Goal: Task Accomplishment & Management: Use online tool/utility

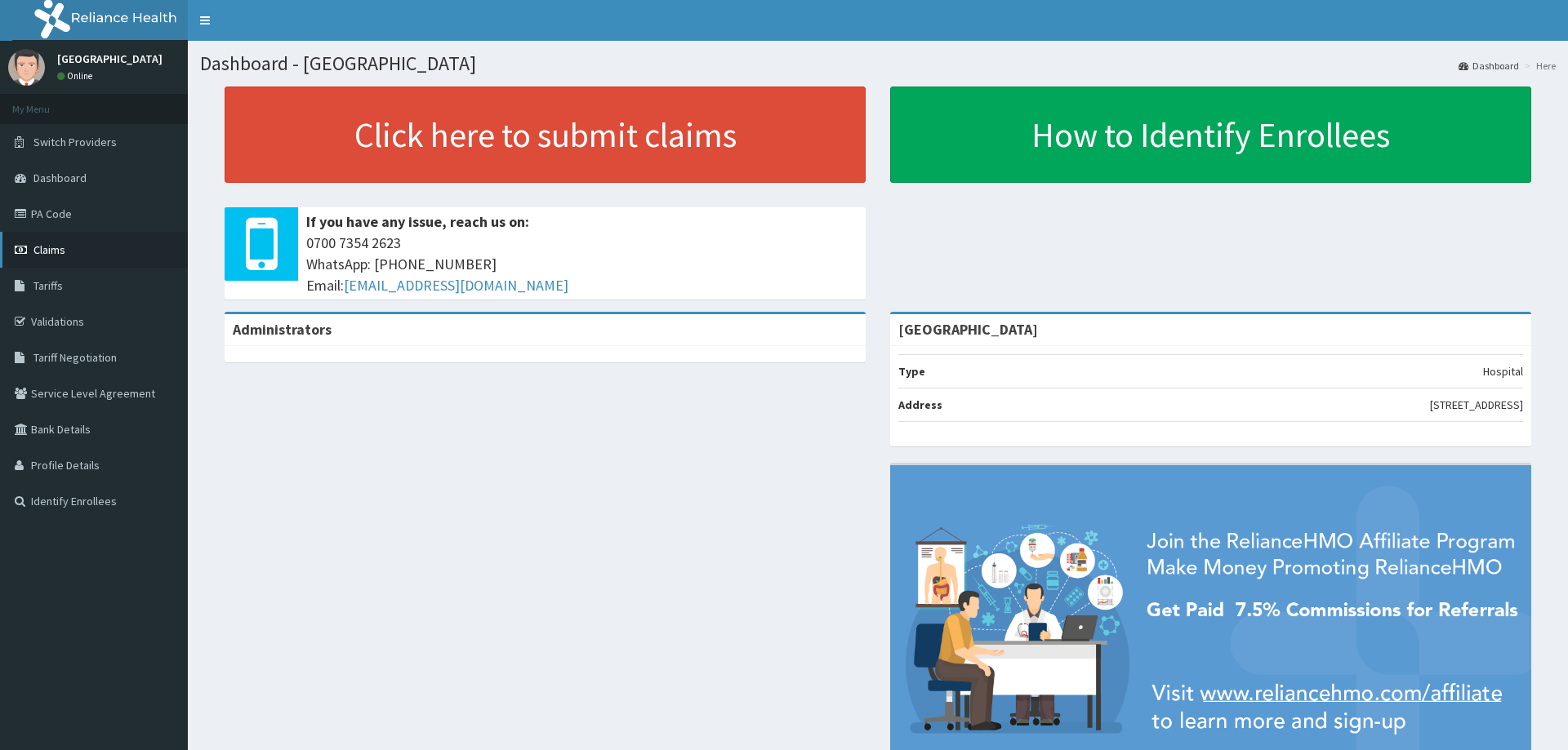
click at [75, 261] on link "Claims" at bounding box center [93, 250] width 188 height 36
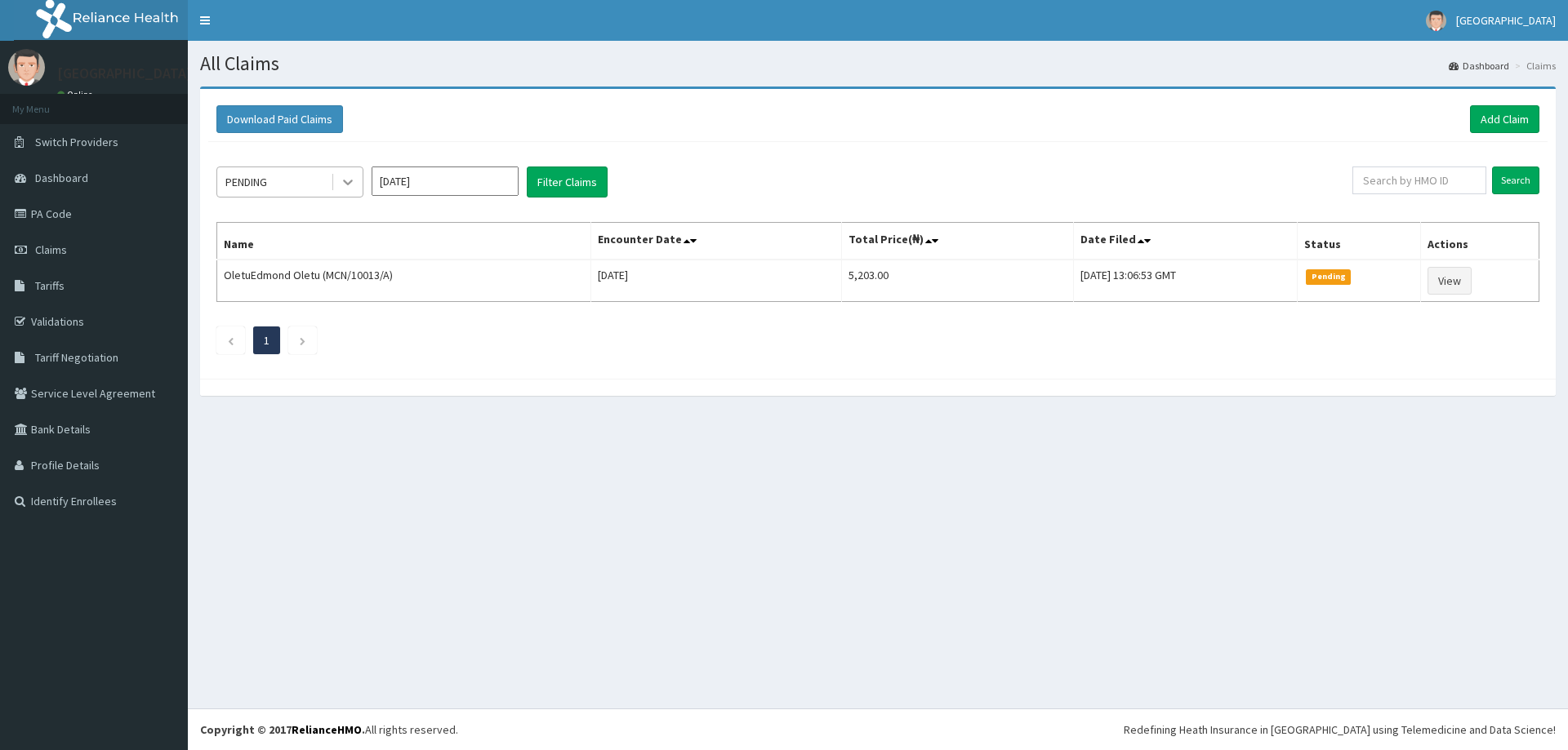
click at [358, 185] on div at bounding box center [348, 182] width 29 height 29
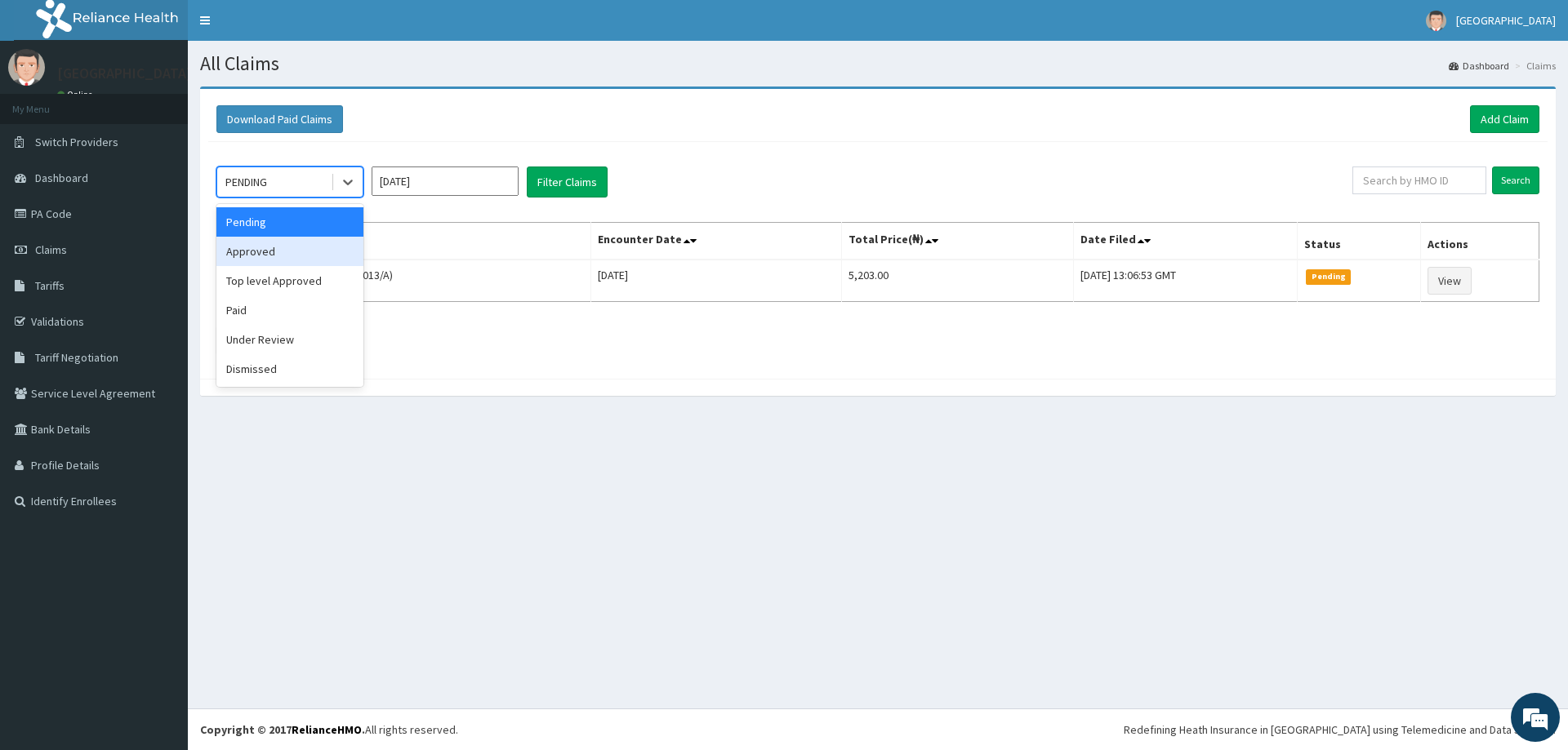
click at [300, 252] on div "Approved" at bounding box center [289, 251] width 147 height 29
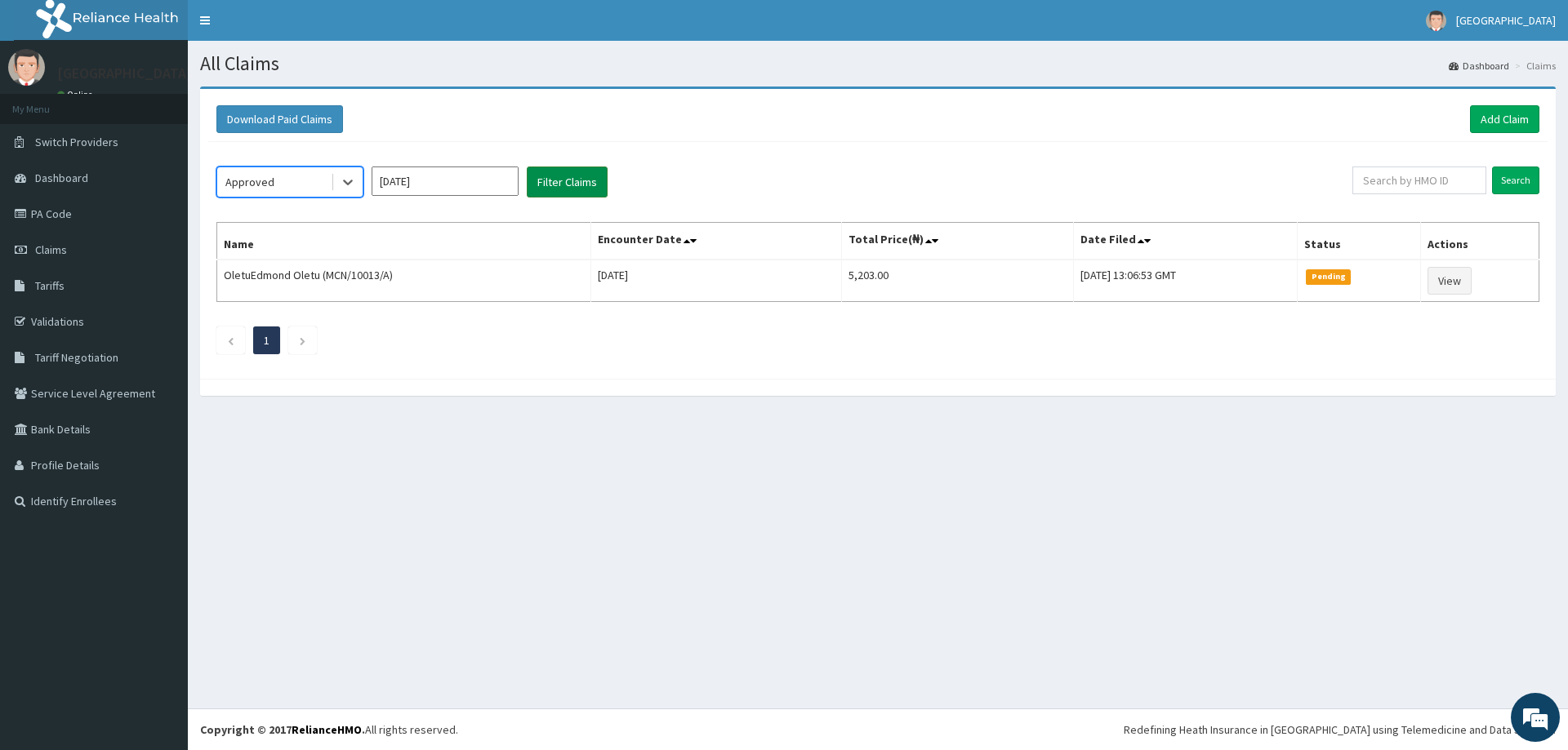
click at [562, 179] on button "Filter Claims" at bounding box center [567, 182] width 81 height 31
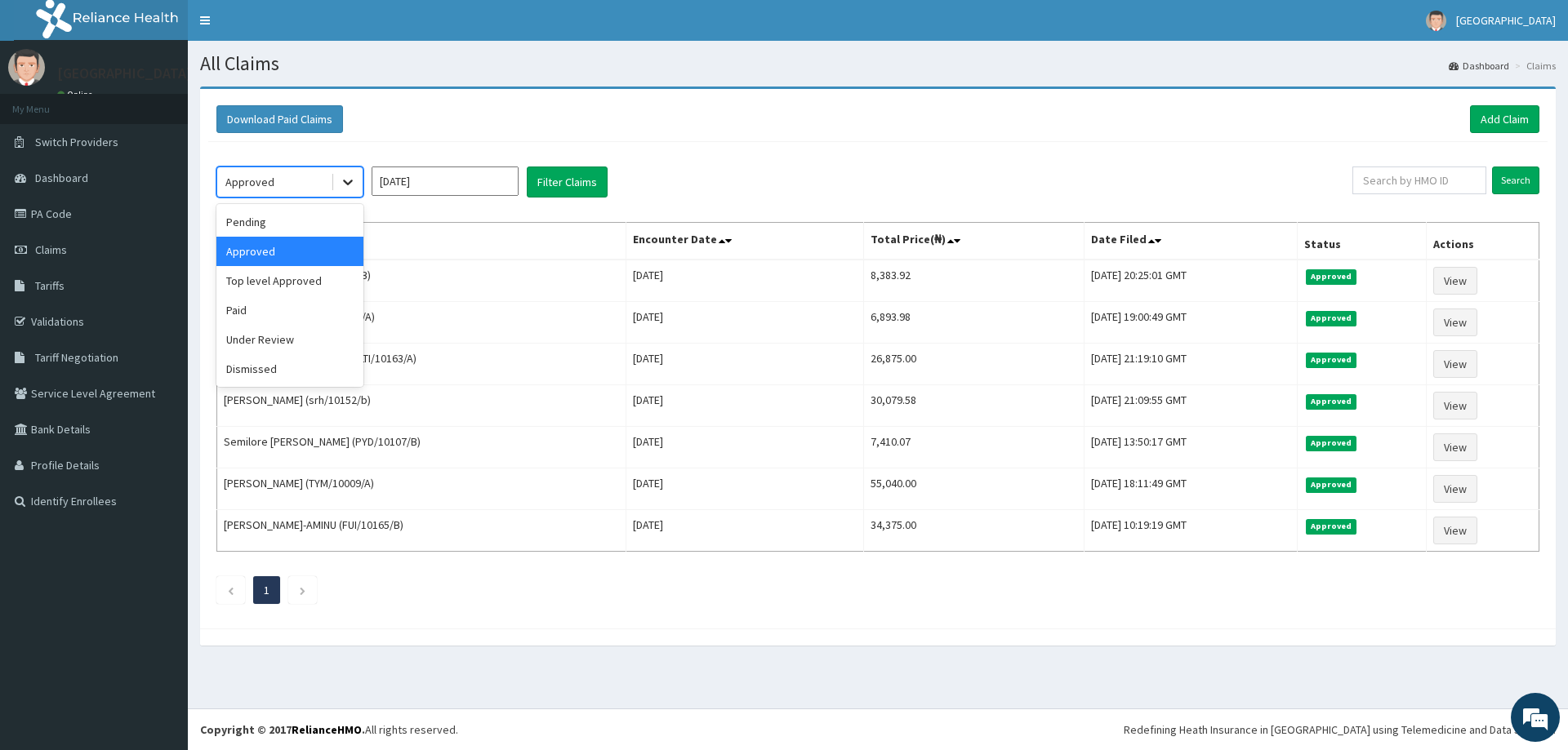
click at [345, 186] on icon at bounding box center [348, 182] width 16 height 16
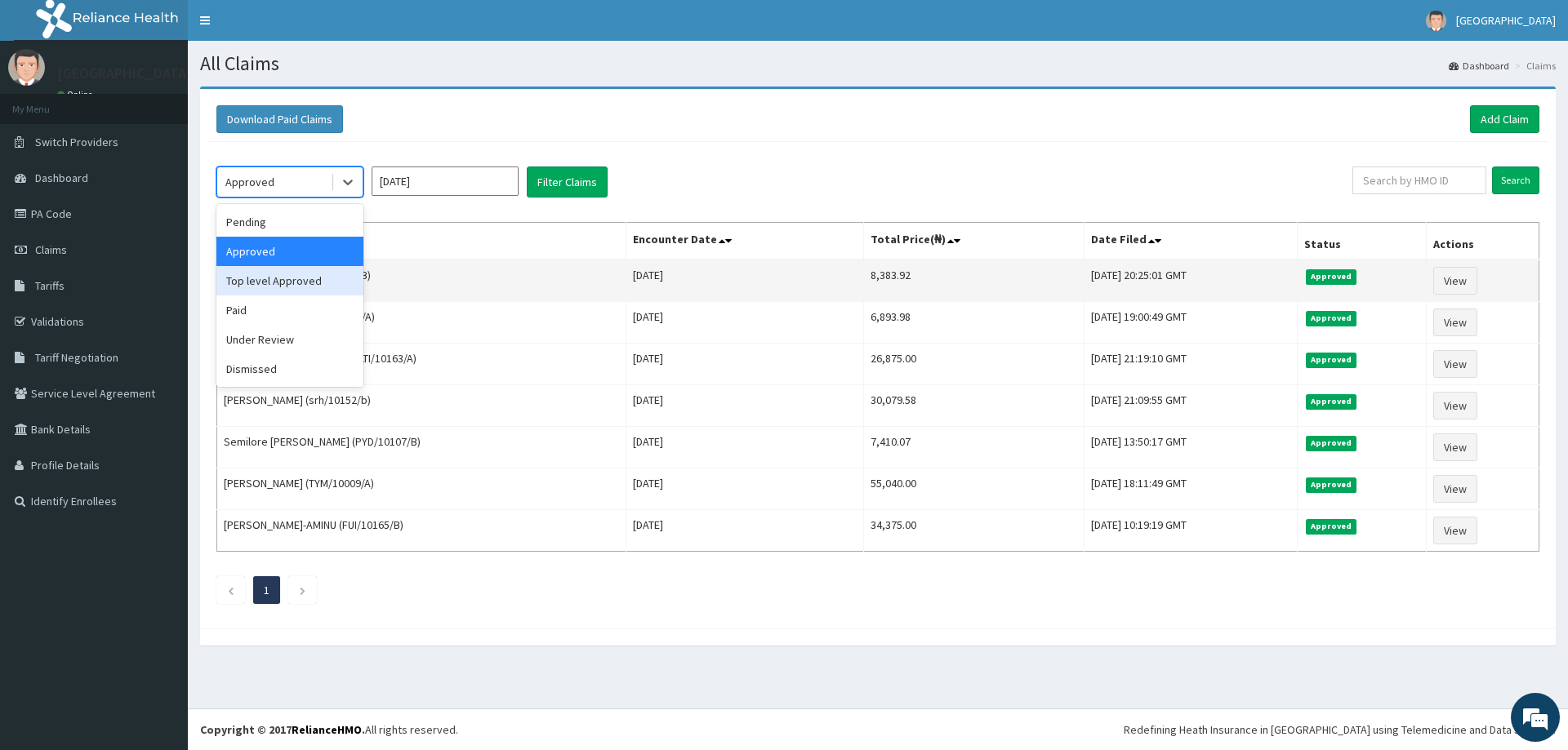
click at [310, 286] on div "Top level Approved" at bounding box center [289, 281] width 147 height 29
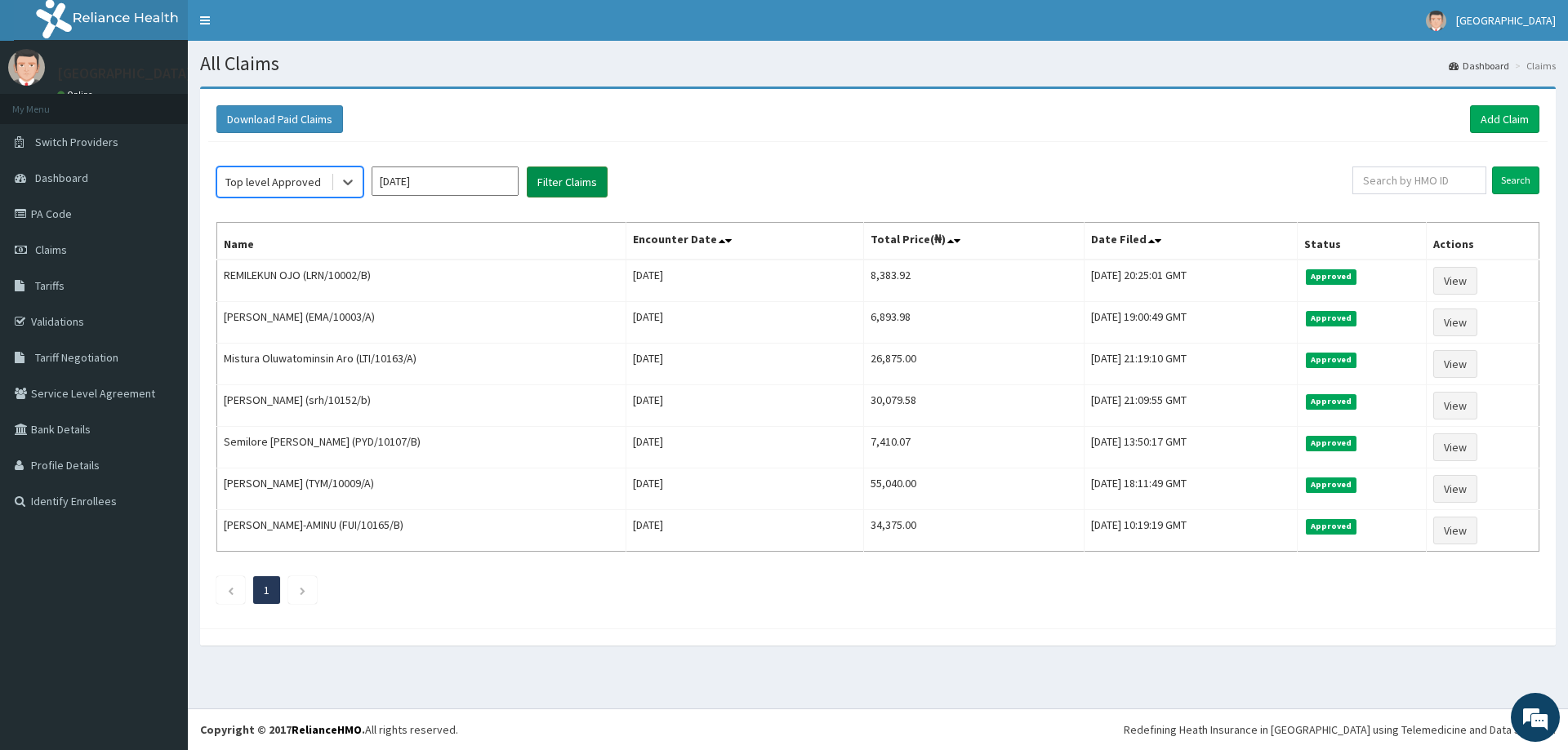
click at [564, 196] on button "Filter Claims" at bounding box center [567, 182] width 81 height 31
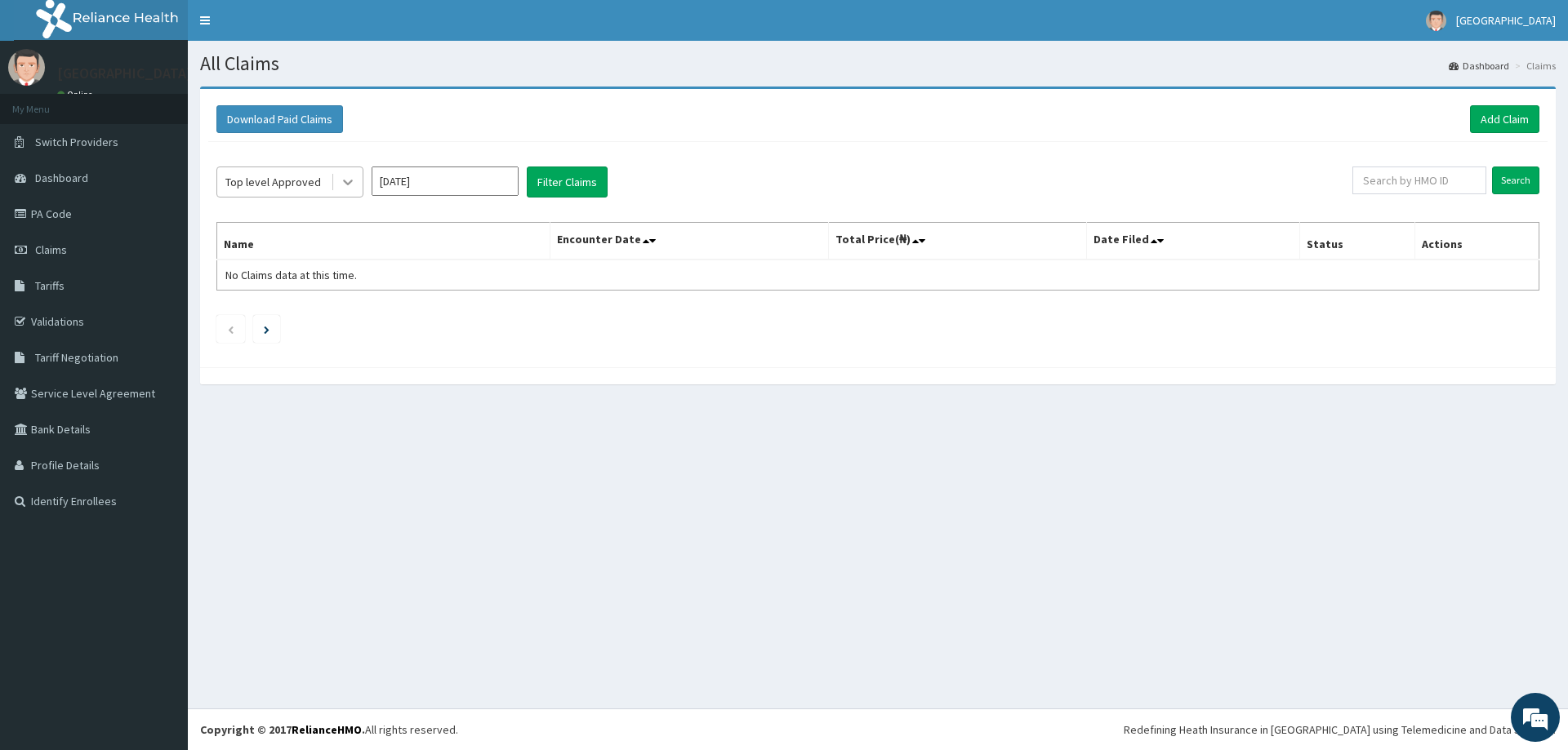
click at [351, 178] on icon at bounding box center [348, 182] width 16 height 16
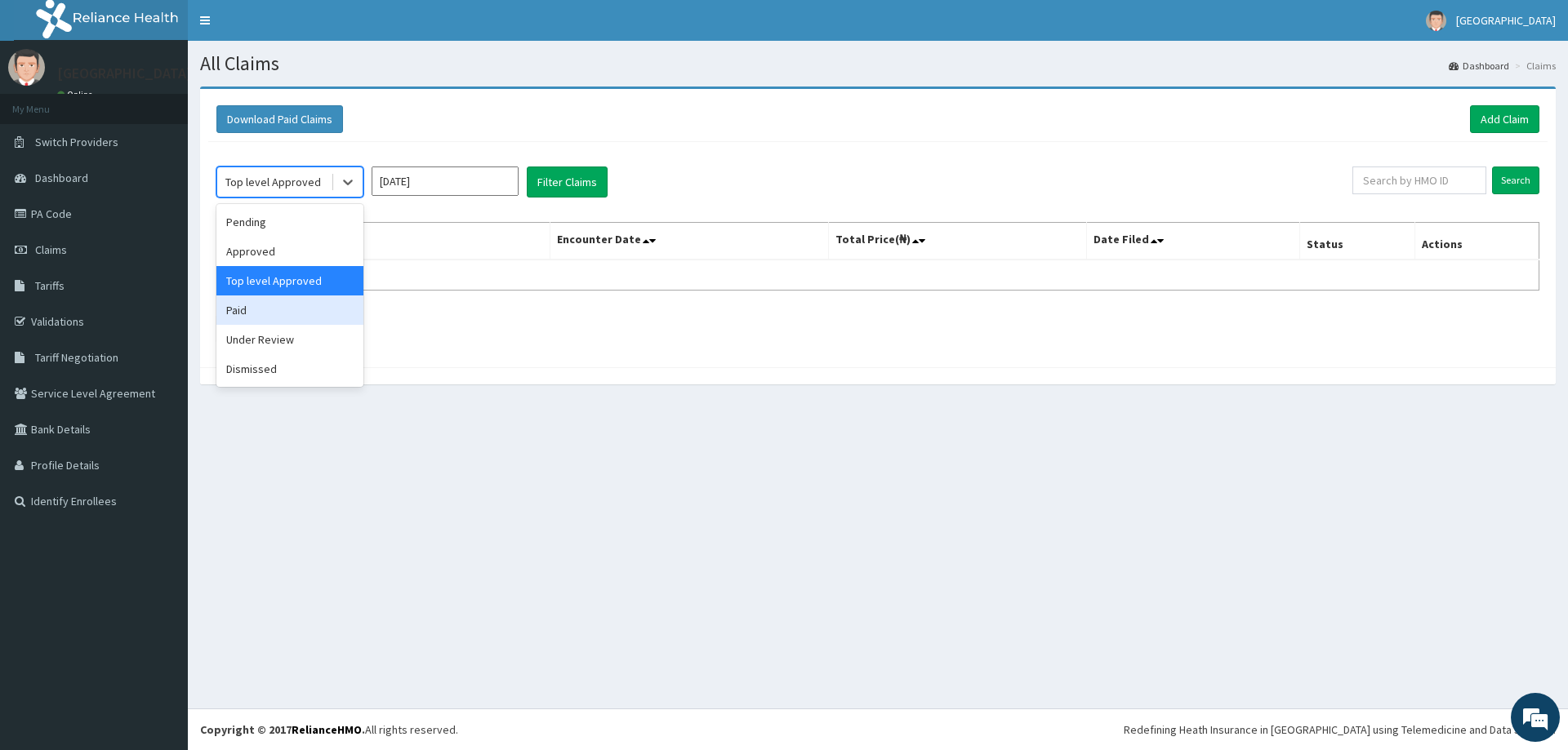
click at [308, 313] on div "Paid" at bounding box center [289, 310] width 147 height 29
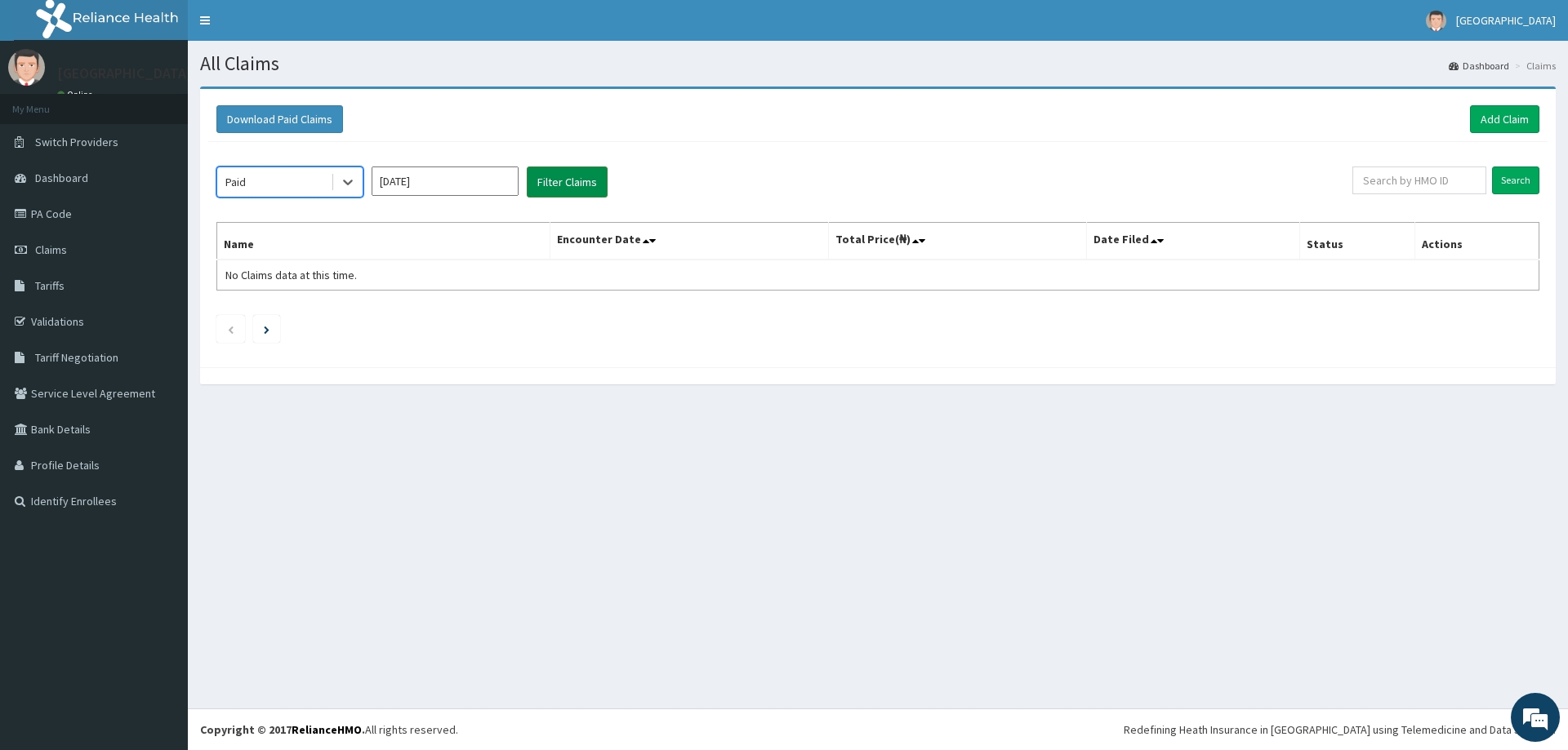
click at [578, 184] on button "Filter Claims" at bounding box center [567, 182] width 81 height 31
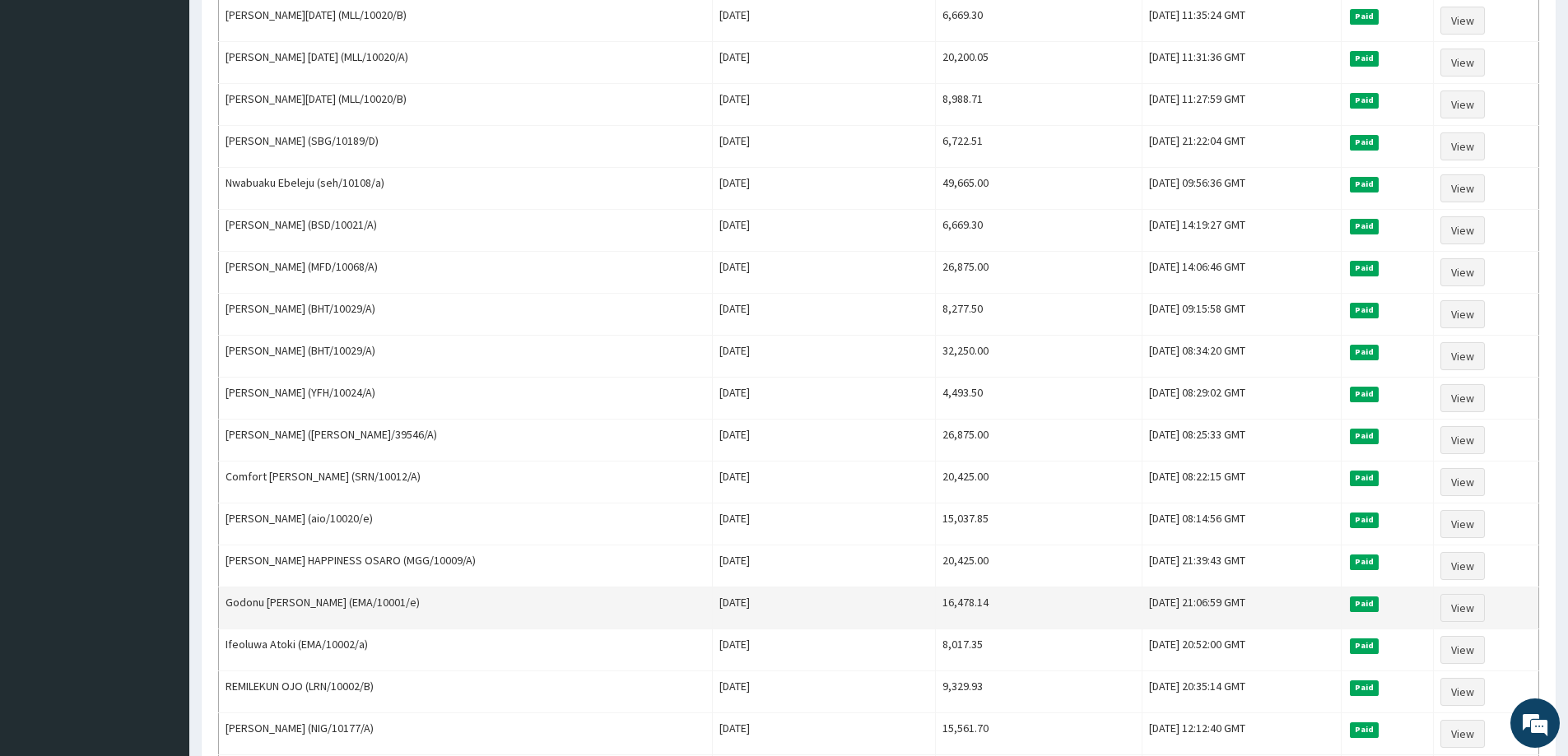
scroll to position [1770, 0]
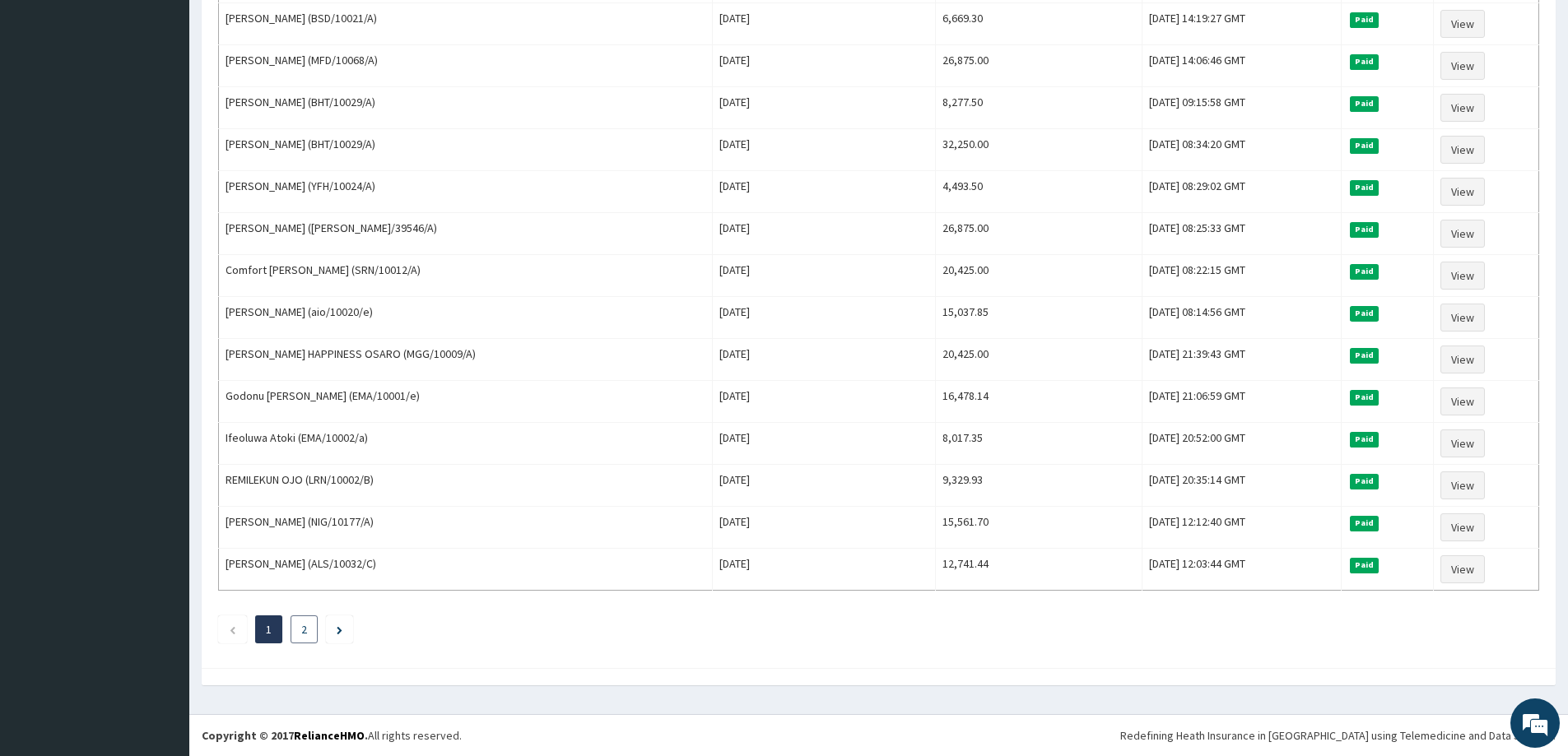
click at [301, 631] on li "2" at bounding box center [304, 630] width 27 height 28
click at [303, 636] on link "2" at bounding box center [304, 630] width 6 height 15
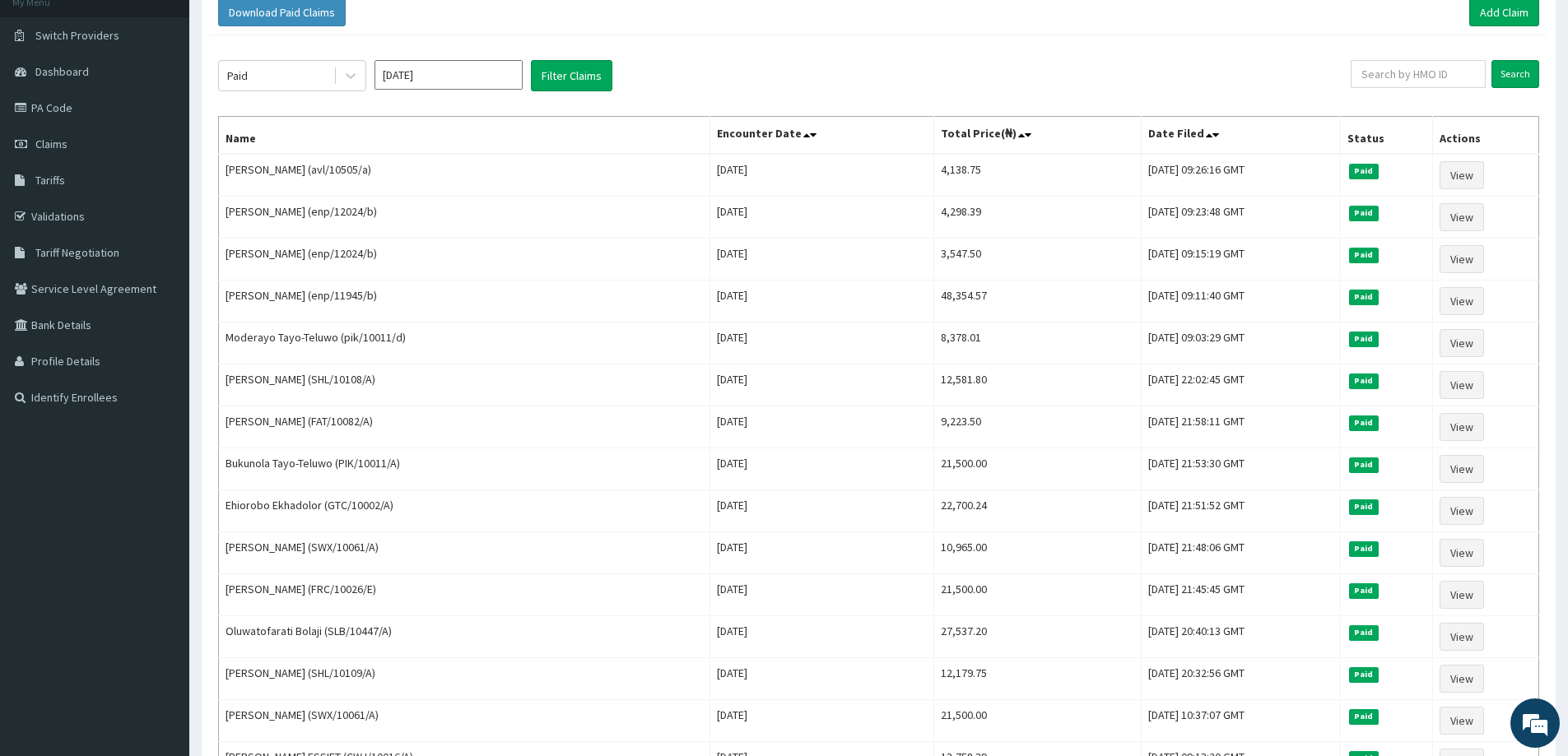
scroll to position [0, 0]
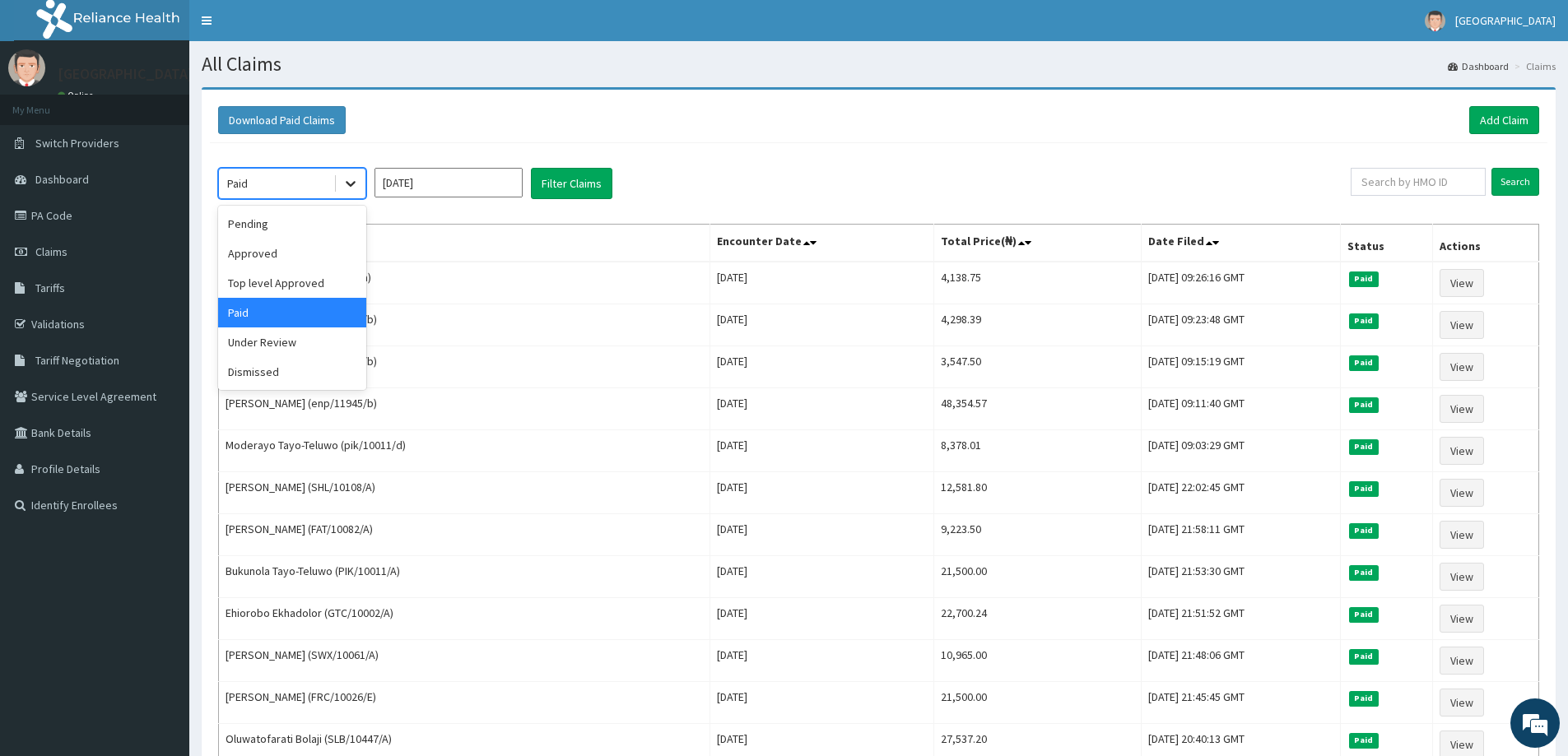
click at [337, 195] on div at bounding box center [351, 183] width 30 height 30
click at [287, 349] on div "Under Review" at bounding box center [291, 343] width 148 height 30
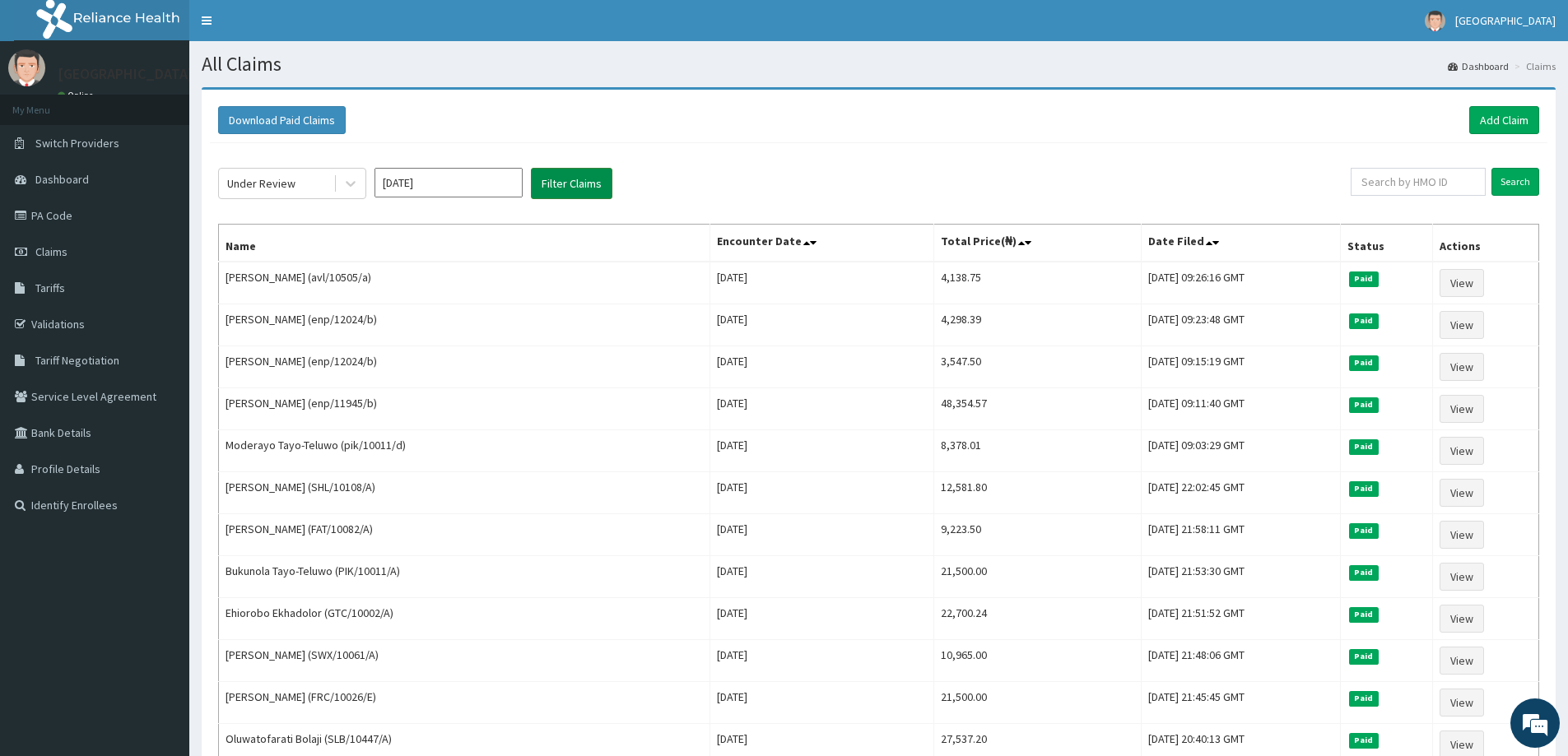
click at [573, 188] on button "Filter Claims" at bounding box center [571, 183] width 82 height 31
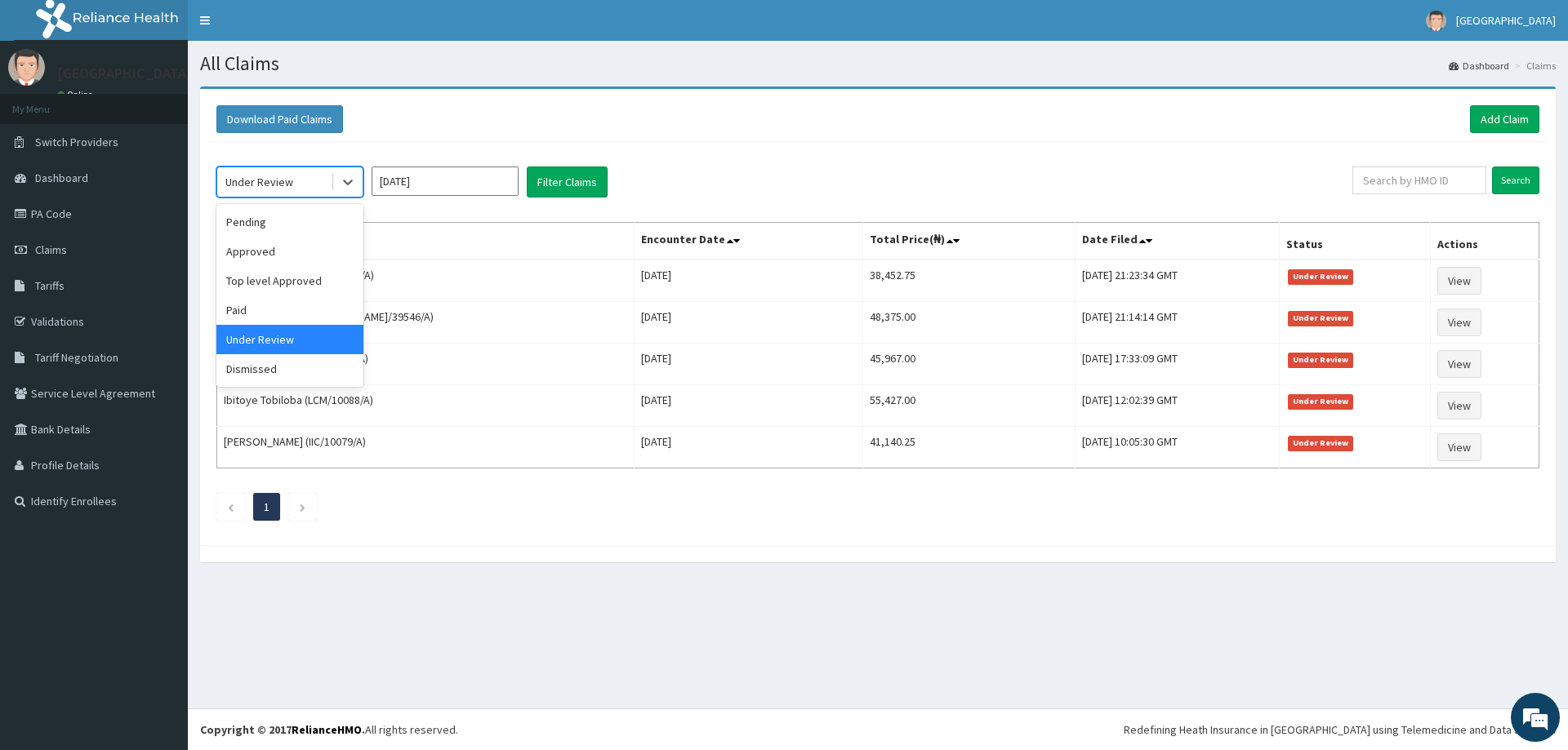
click at [363, 183] on div "Under Review" at bounding box center [289, 182] width 147 height 31
click at [265, 205] on div "Pending Approved Top level Approved Paid Under Review Dismissed" at bounding box center [289, 295] width 147 height 183
click at [265, 228] on div "Pending" at bounding box center [289, 222] width 147 height 29
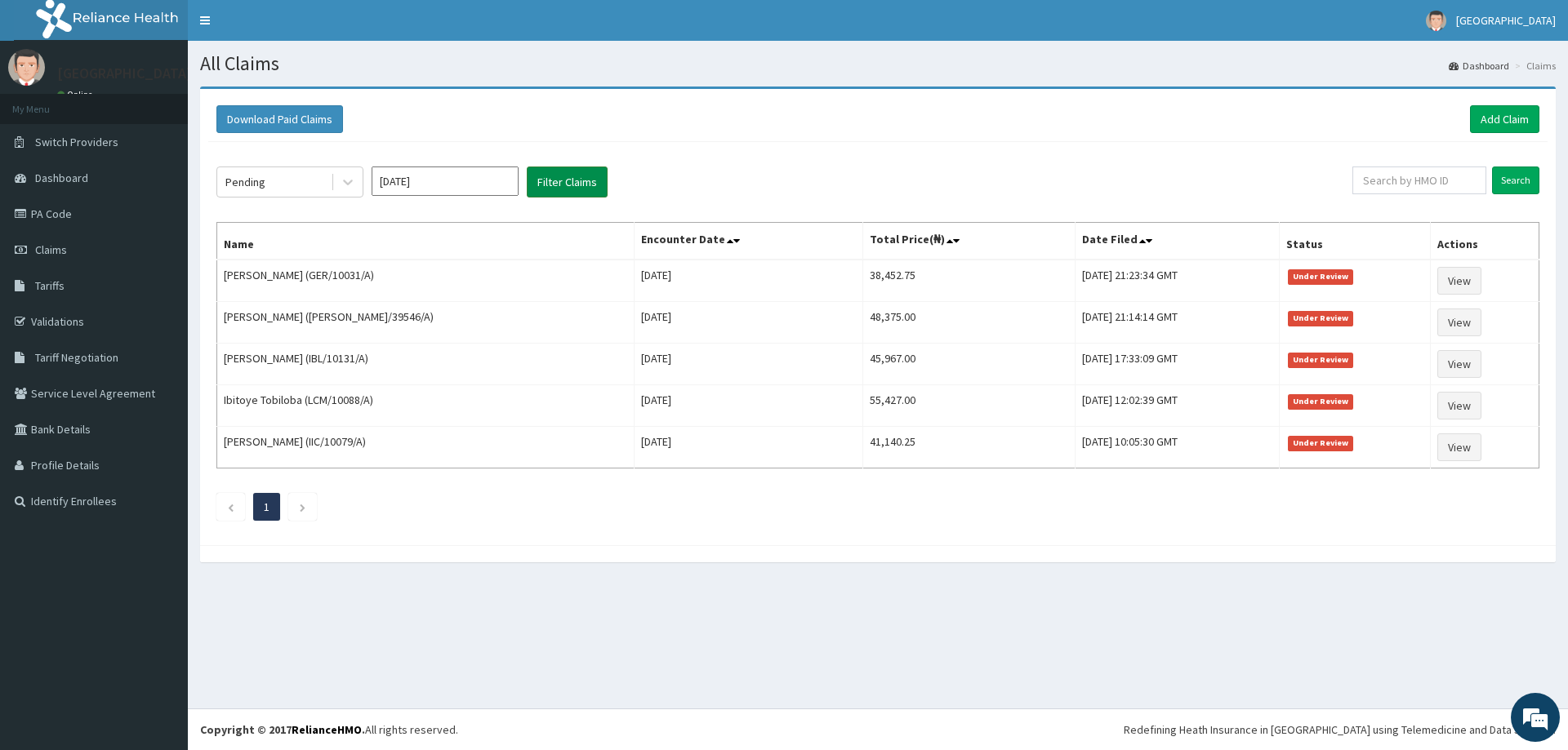
click at [595, 169] on button "Filter Claims" at bounding box center [567, 182] width 81 height 31
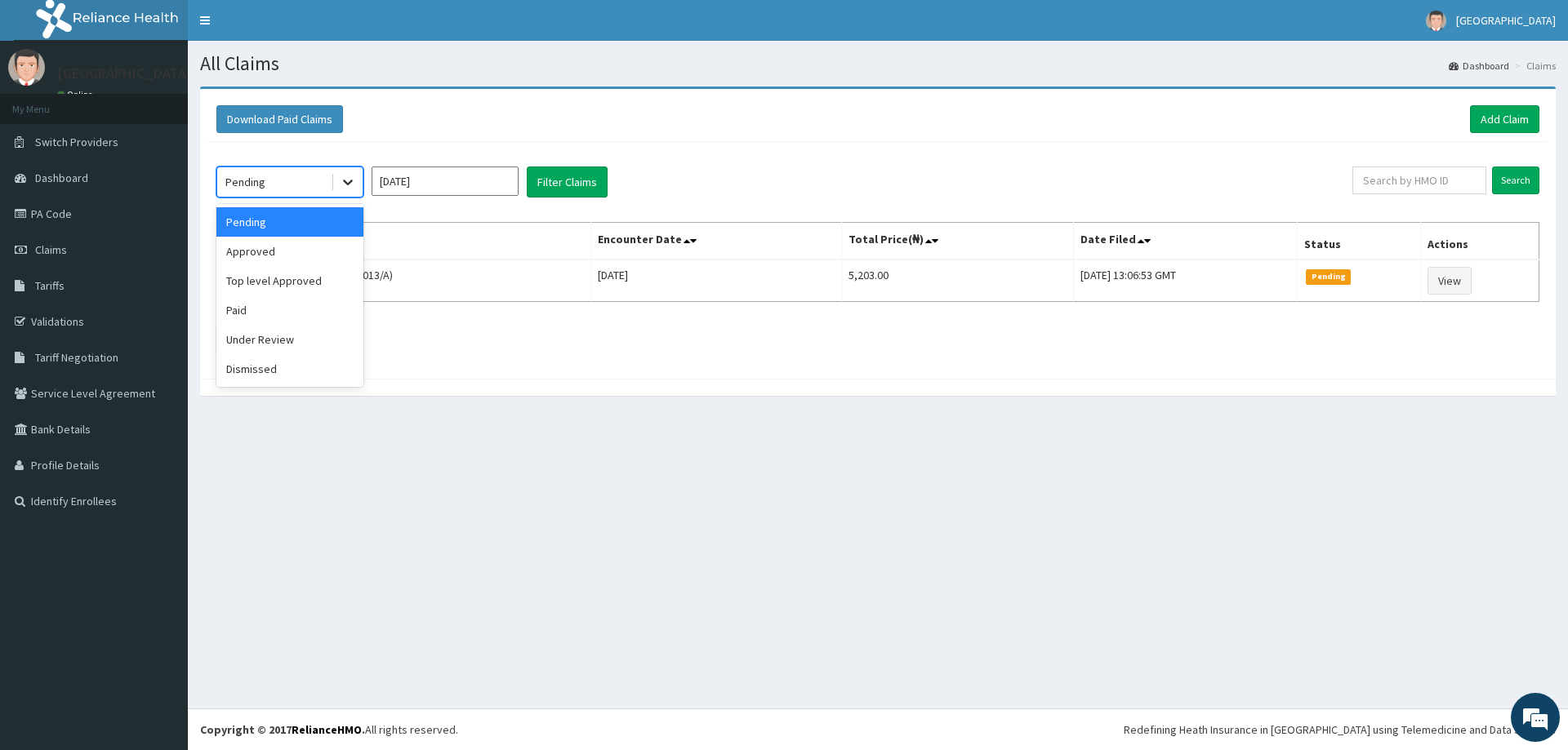
click at [354, 187] on icon at bounding box center [348, 182] width 16 height 16
click at [288, 347] on div "Under Review" at bounding box center [289, 340] width 147 height 29
click at [345, 189] on icon at bounding box center [348, 182] width 16 height 16
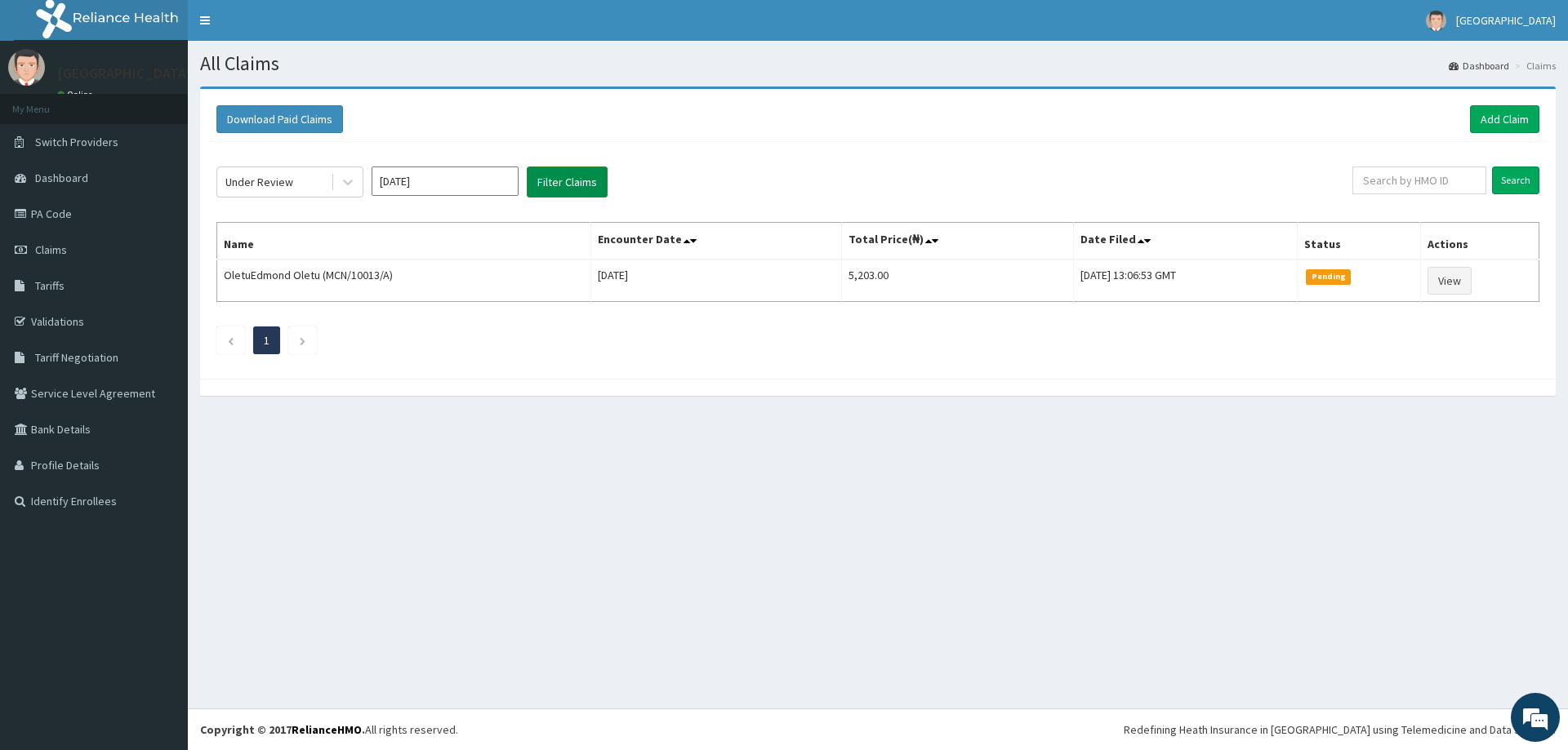
click at [545, 182] on button "Filter Claims" at bounding box center [567, 182] width 81 height 31
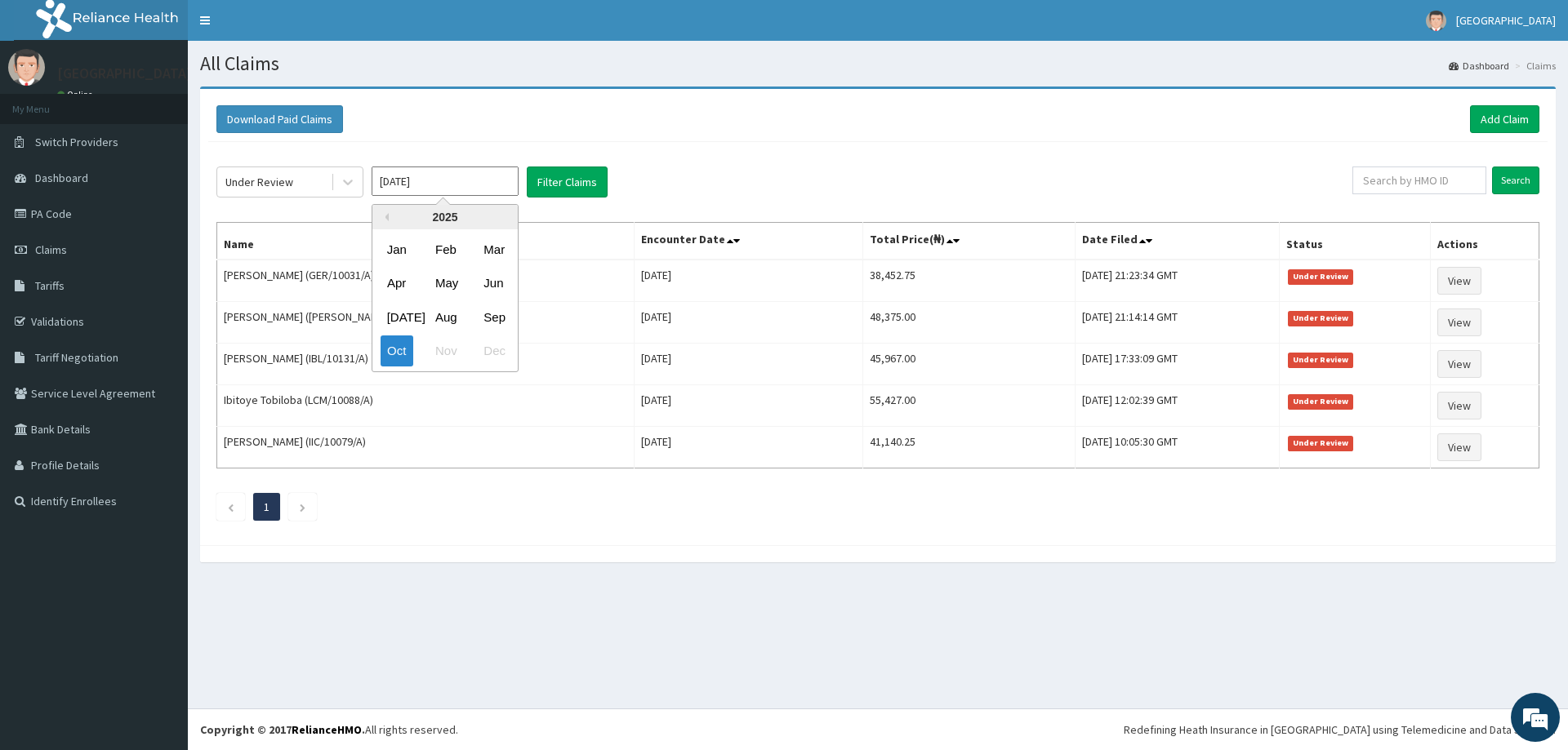
click at [500, 166] on input "[DATE]" at bounding box center [445, 181] width 147 height 29
click at [507, 318] on div "Sep" at bounding box center [493, 317] width 33 height 30
click at [583, 180] on button "Filter Claims" at bounding box center [567, 182] width 81 height 31
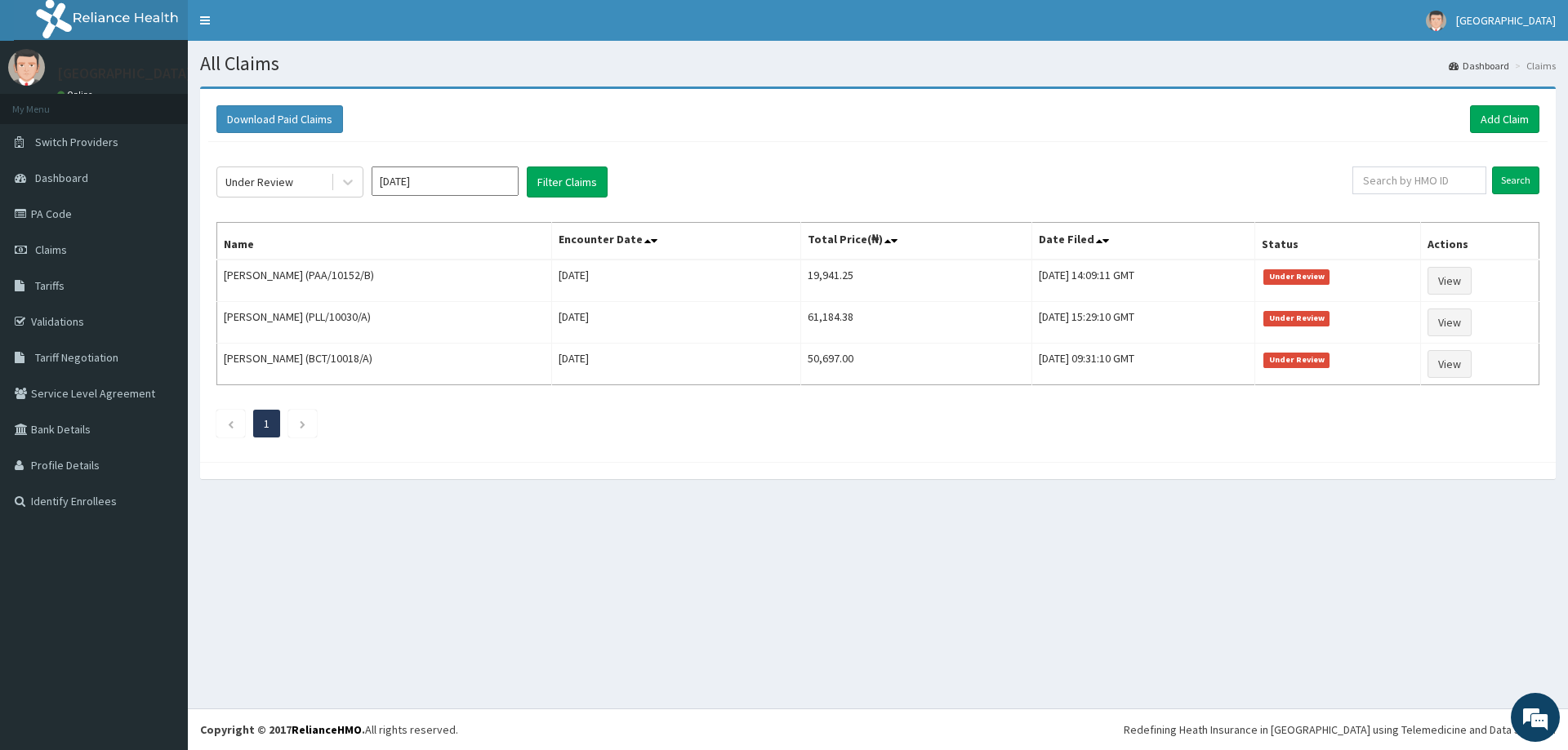
click at [418, 193] on input "[DATE]" at bounding box center [445, 181] width 147 height 29
click at [405, 246] on div "Jan" at bounding box center [397, 249] width 33 height 30
click at [551, 187] on button "Filter Claims" at bounding box center [567, 182] width 81 height 31
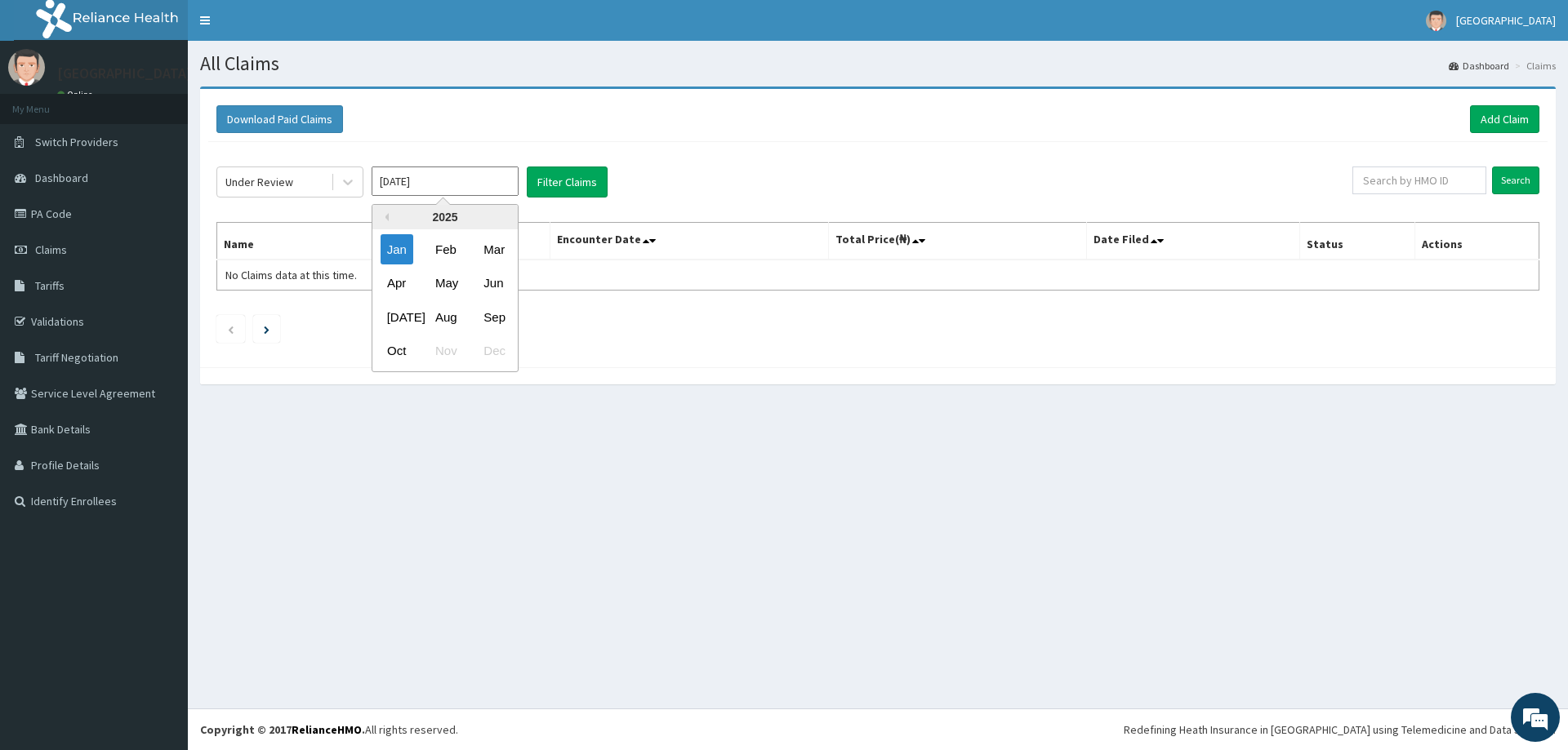
click at [448, 180] on input "[DATE]" at bounding box center [445, 181] width 147 height 29
click at [445, 247] on div "Feb" at bounding box center [445, 249] width 33 height 30
click at [549, 191] on button "Filter Claims" at bounding box center [567, 182] width 81 height 31
click at [554, 177] on button "Filter Claims" at bounding box center [567, 182] width 81 height 31
click at [449, 174] on input "[DATE]" at bounding box center [445, 181] width 147 height 29
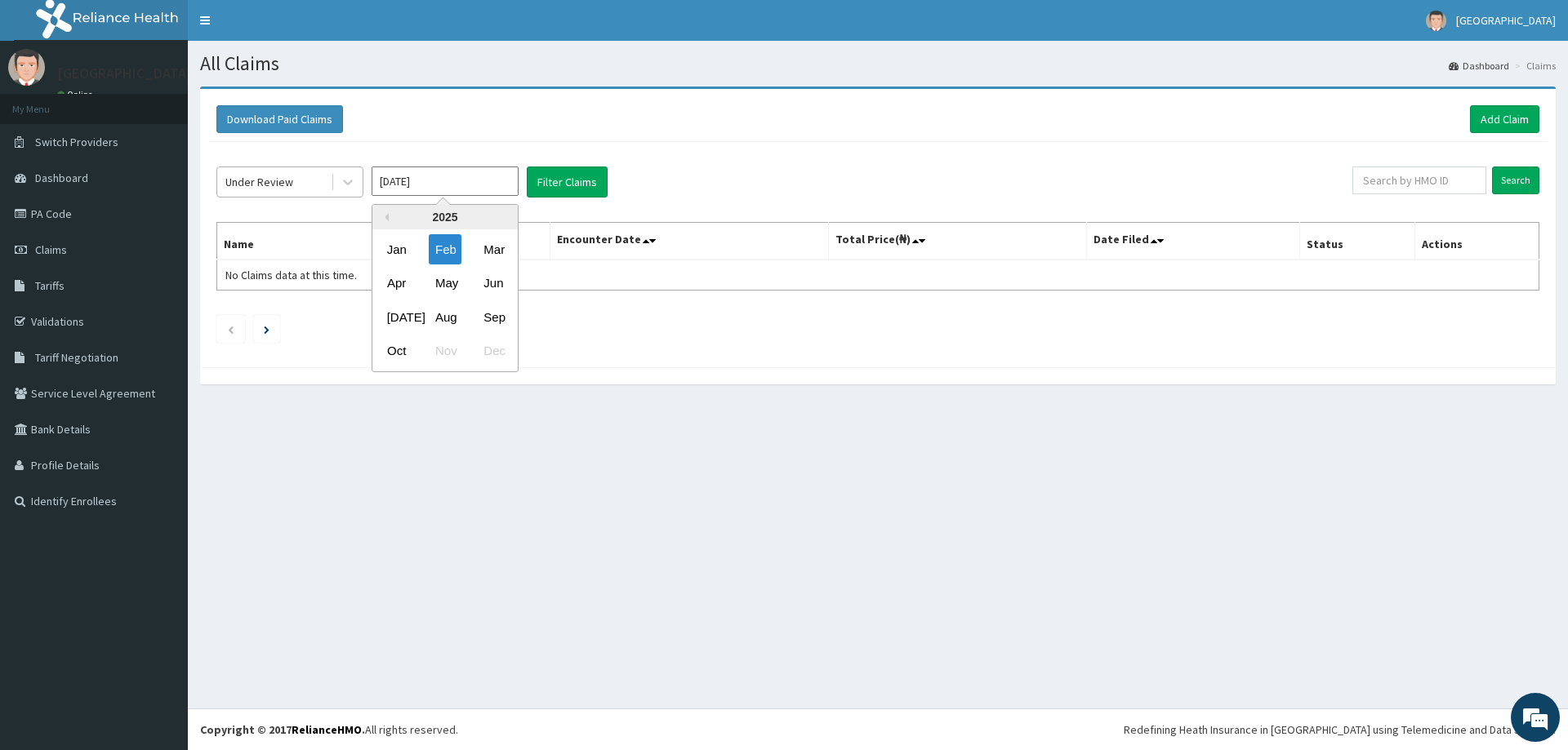
click at [296, 169] on div "Under Review" at bounding box center [274, 182] width 114 height 26
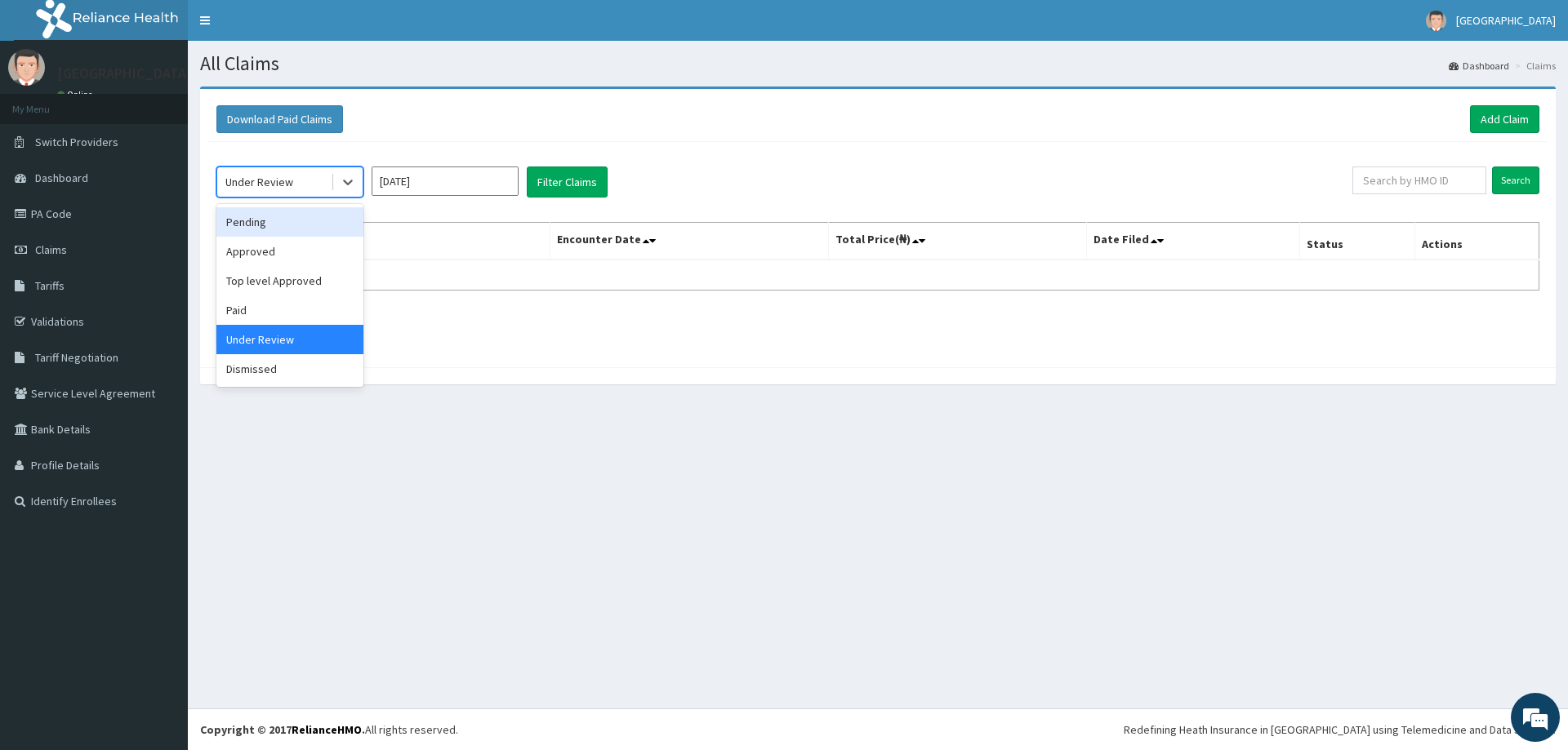
click at [293, 217] on div "Pending" at bounding box center [289, 222] width 147 height 29
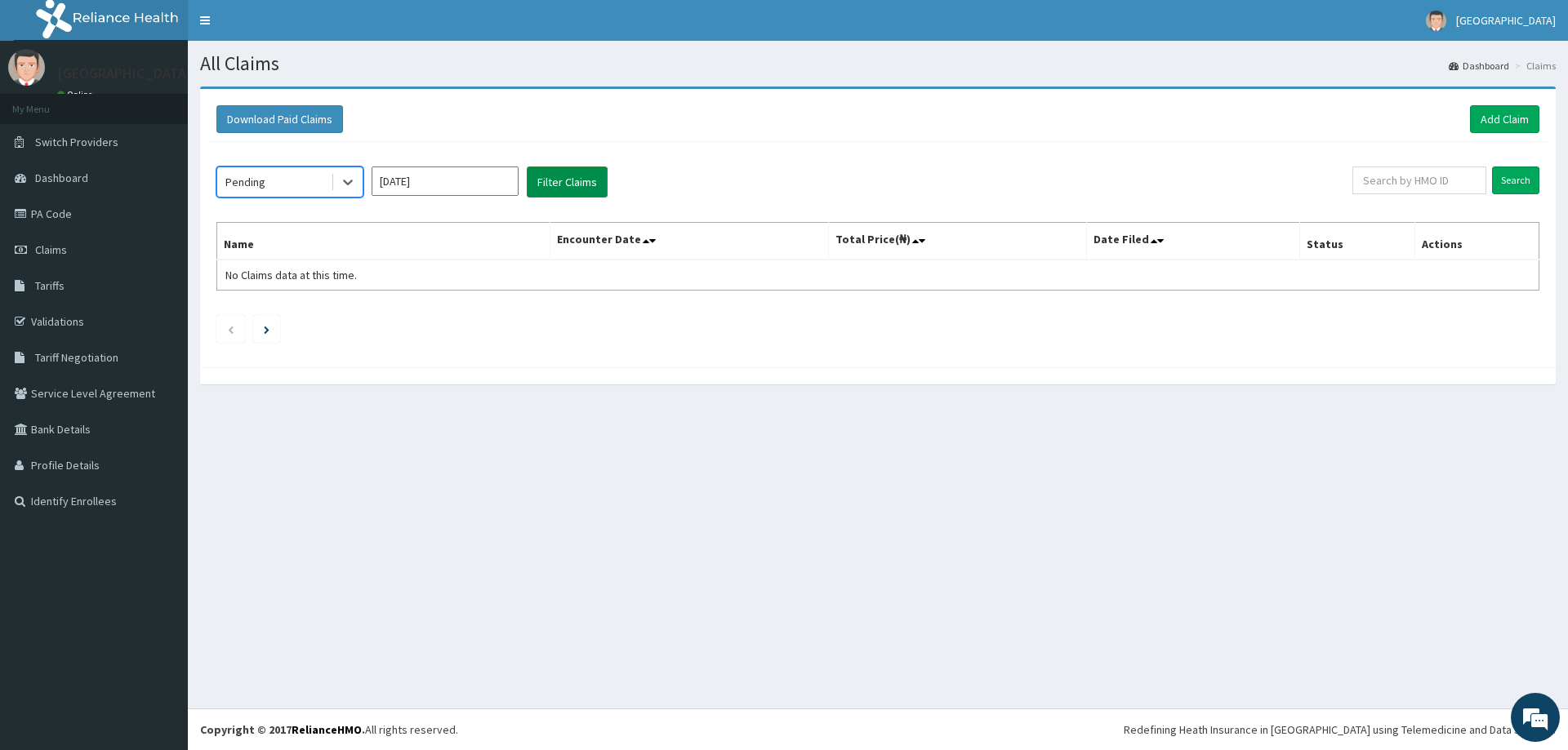
click at [555, 182] on button "Filter Claims" at bounding box center [567, 182] width 81 height 31
click at [443, 166] on input "[DATE]" at bounding box center [445, 181] width 147 height 29
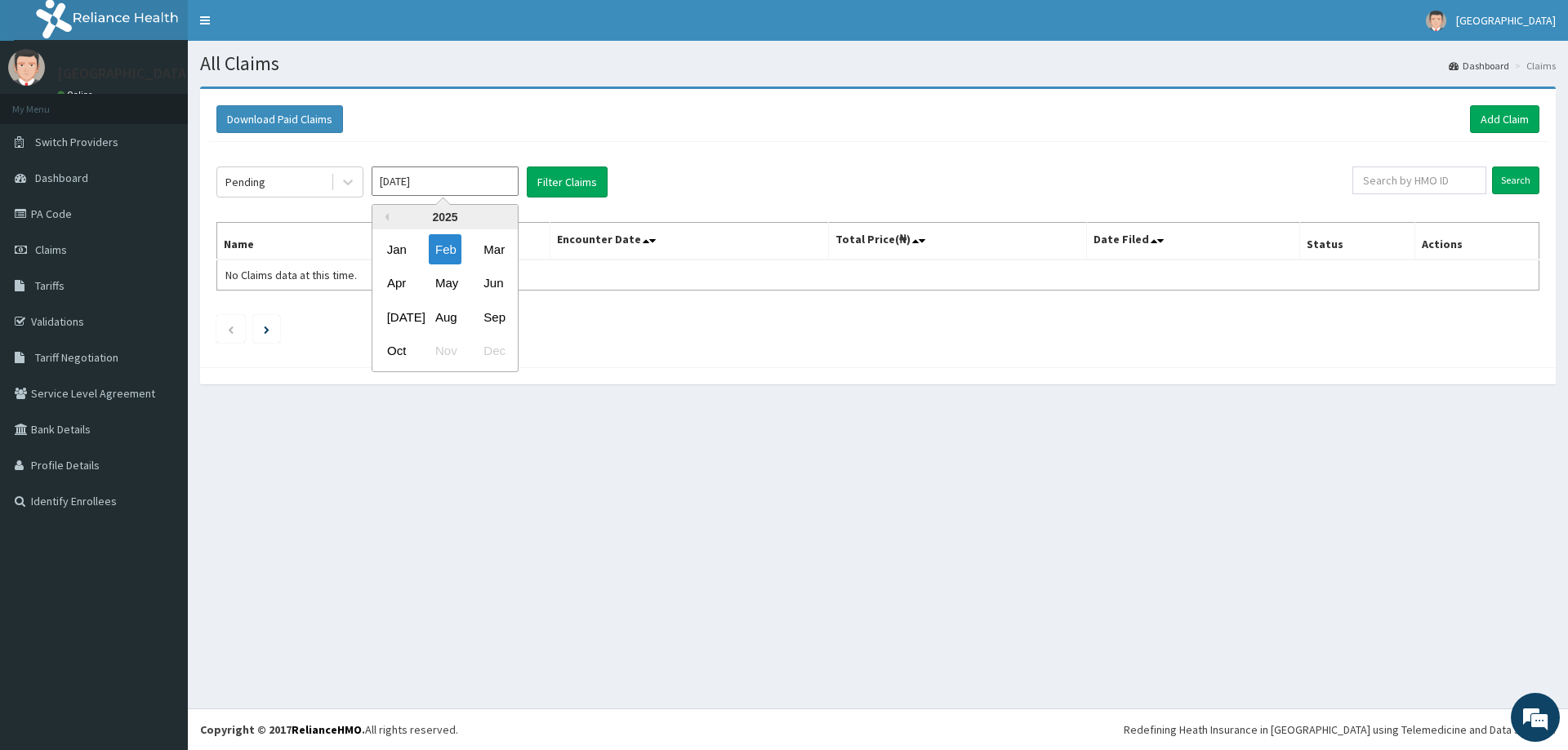
click at [394, 265] on div "Jan Feb Mar" at bounding box center [445, 249] width 145 height 34
click at [396, 246] on div "Jan" at bounding box center [397, 249] width 33 height 30
click at [572, 134] on div "Download Paid Claims Add Claim" at bounding box center [877, 120] width 1339 height 45
click at [565, 177] on button "Filter Claims" at bounding box center [567, 182] width 81 height 31
click at [451, 175] on input "[DATE]" at bounding box center [445, 181] width 147 height 29
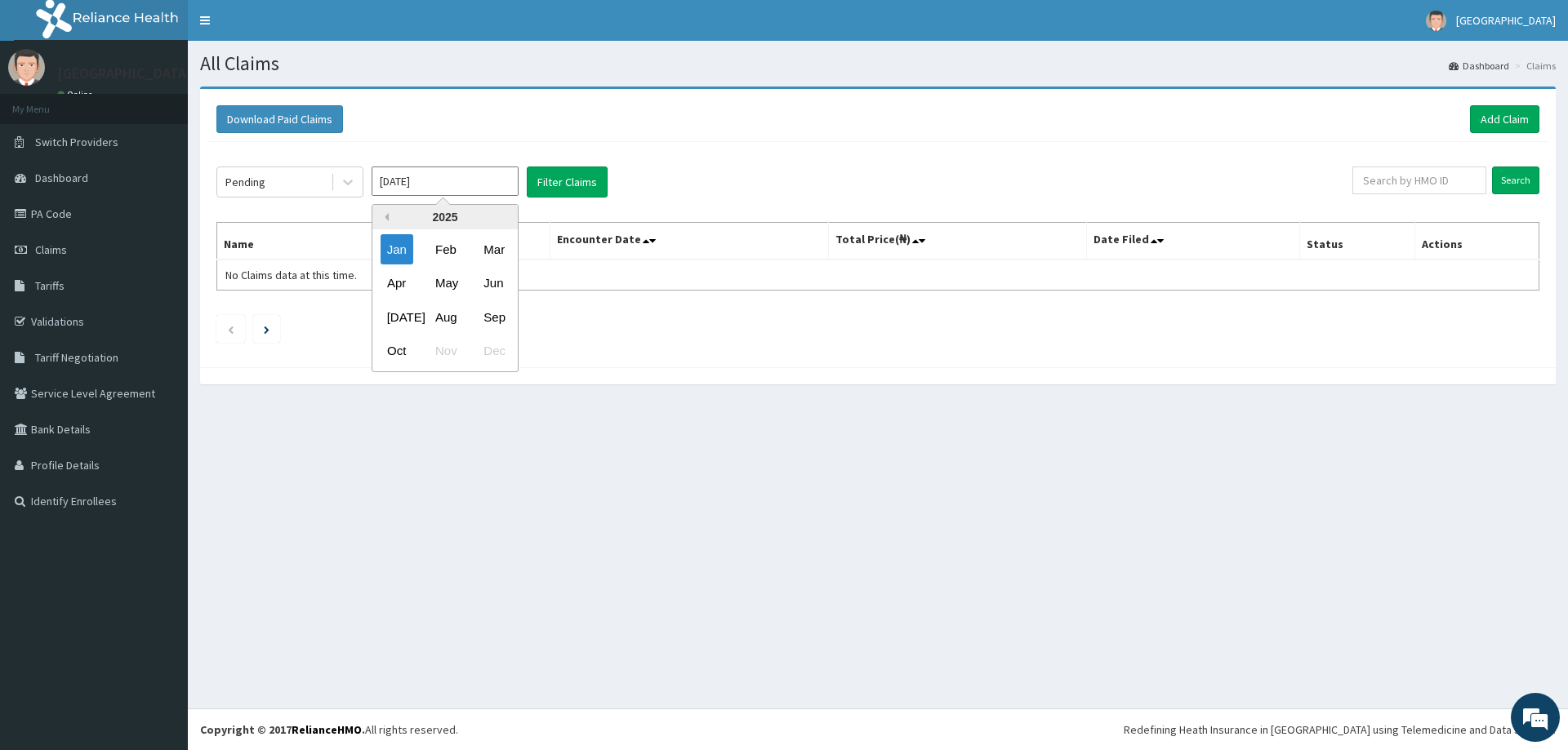
click at [381, 215] on button "Previous Year" at bounding box center [384, 217] width 8 height 8
click at [560, 178] on button "Filter Claims" at bounding box center [567, 182] width 81 height 31
click at [479, 184] on input "[DATE]" at bounding box center [445, 181] width 147 height 29
click at [451, 239] on div "Feb" at bounding box center [445, 249] width 33 height 30
click at [555, 188] on button "Filter Claims" at bounding box center [567, 182] width 81 height 31
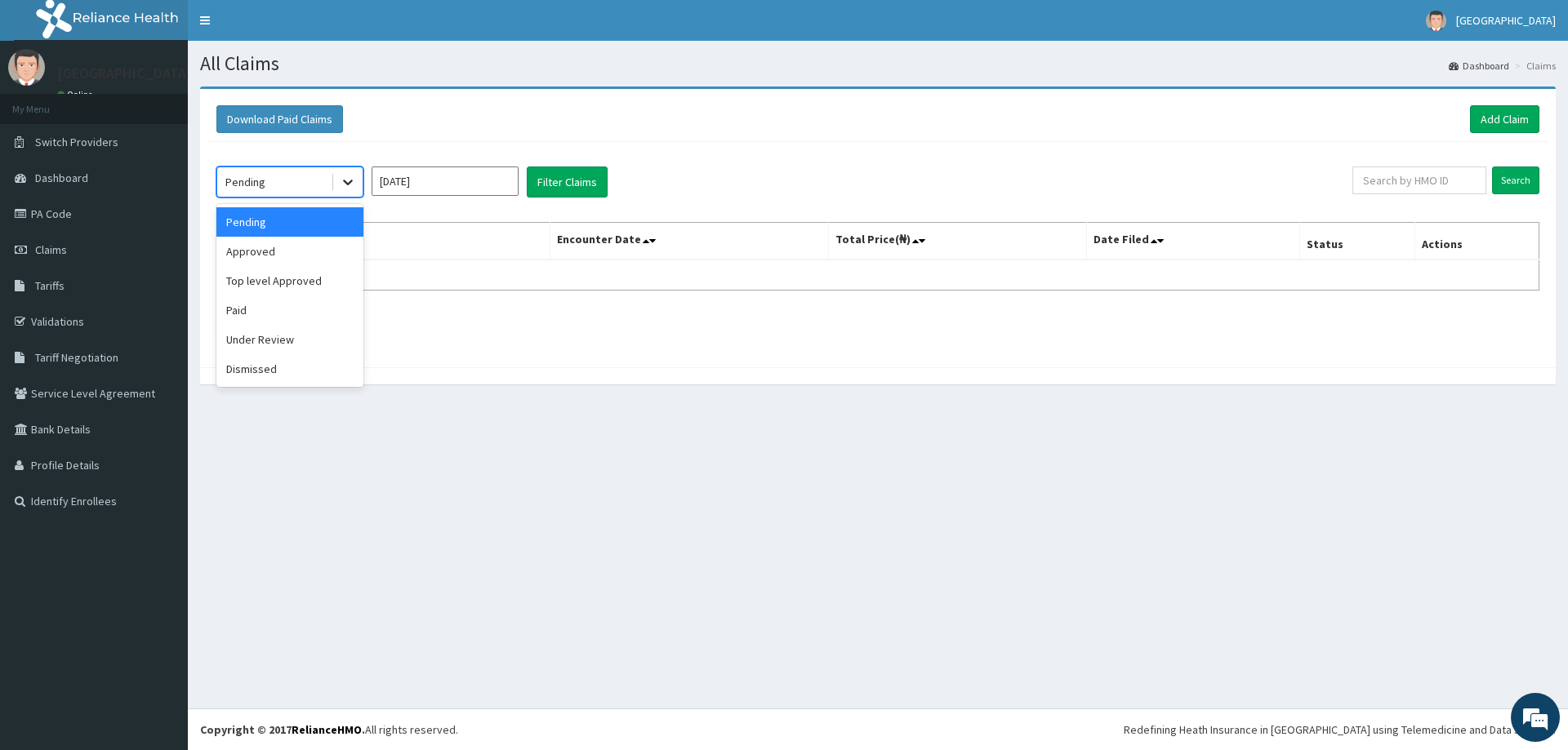
click at [351, 183] on icon at bounding box center [348, 182] width 16 height 16
click at [315, 256] on div "Approved" at bounding box center [289, 251] width 147 height 29
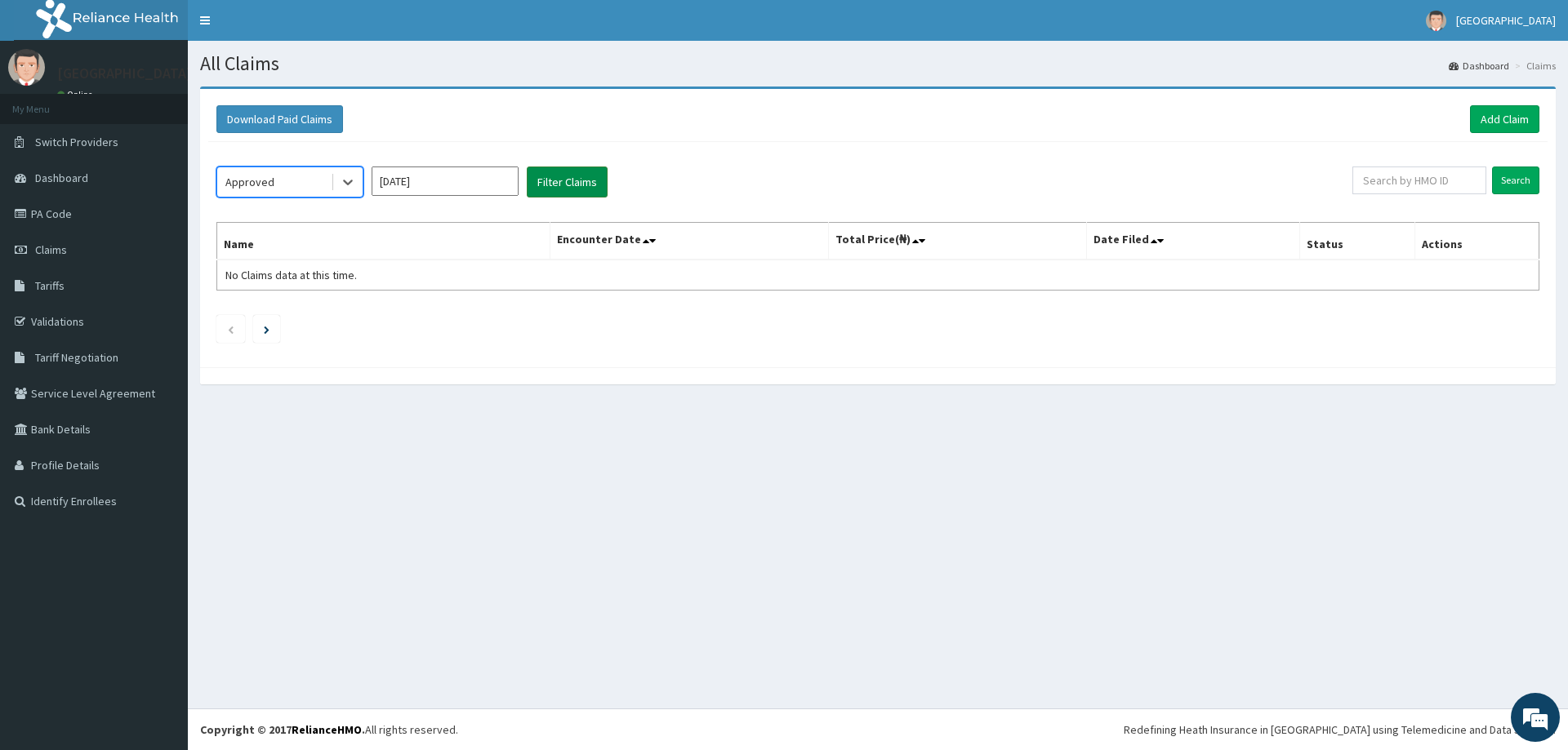
click at [573, 191] on button "Filter Claims" at bounding box center [567, 182] width 81 height 31
click at [417, 180] on input "[DATE]" at bounding box center [445, 181] width 147 height 29
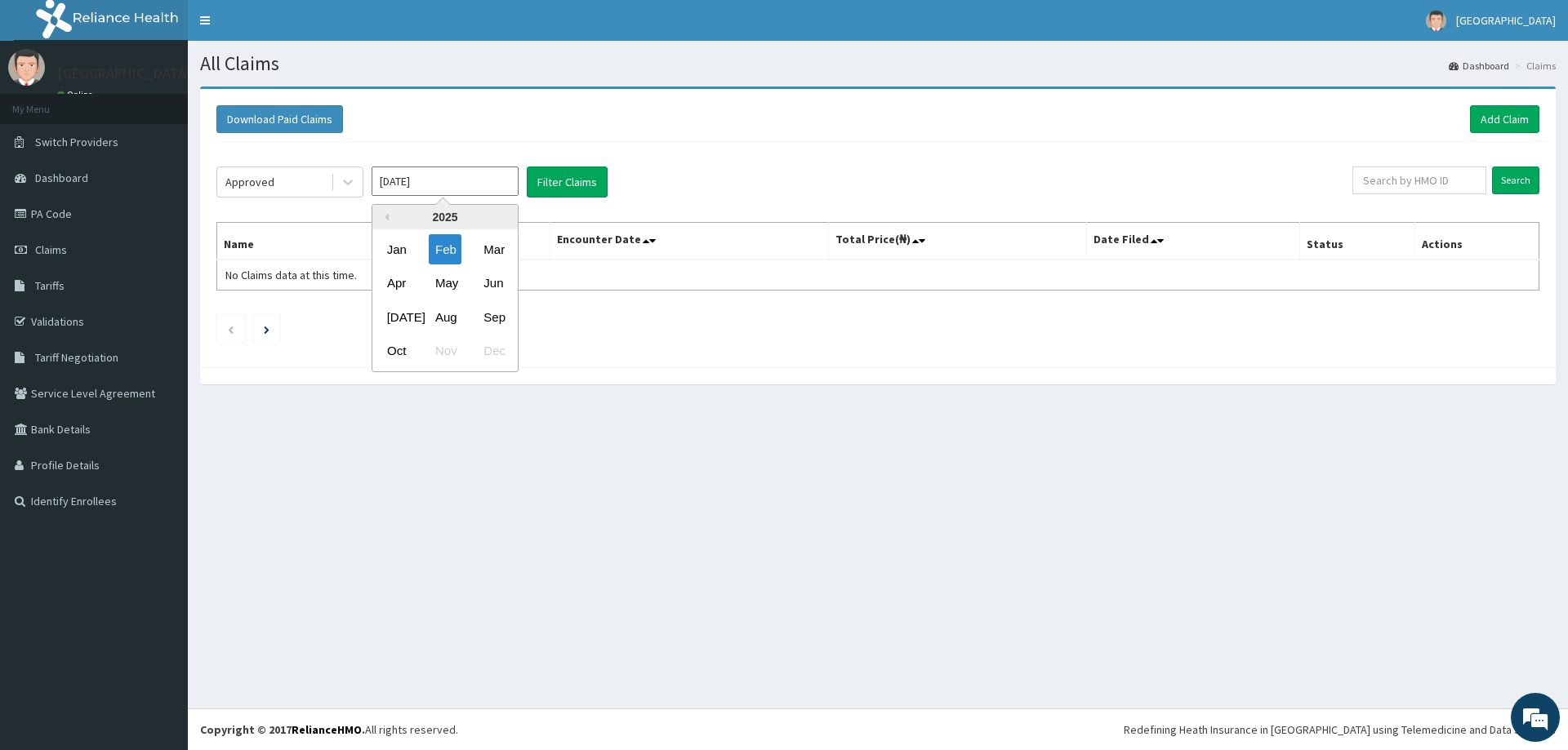
click at [387, 222] on div "2025" at bounding box center [445, 217] width 145 height 25
click at [387, 215] on button "Previous Year" at bounding box center [384, 217] width 8 height 8
click at [396, 243] on div "Jan" at bounding box center [397, 249] width 33 height 30
click at [563, 166] on button "Filter Claims" at bounding box center [567, 182] width 81 height 31
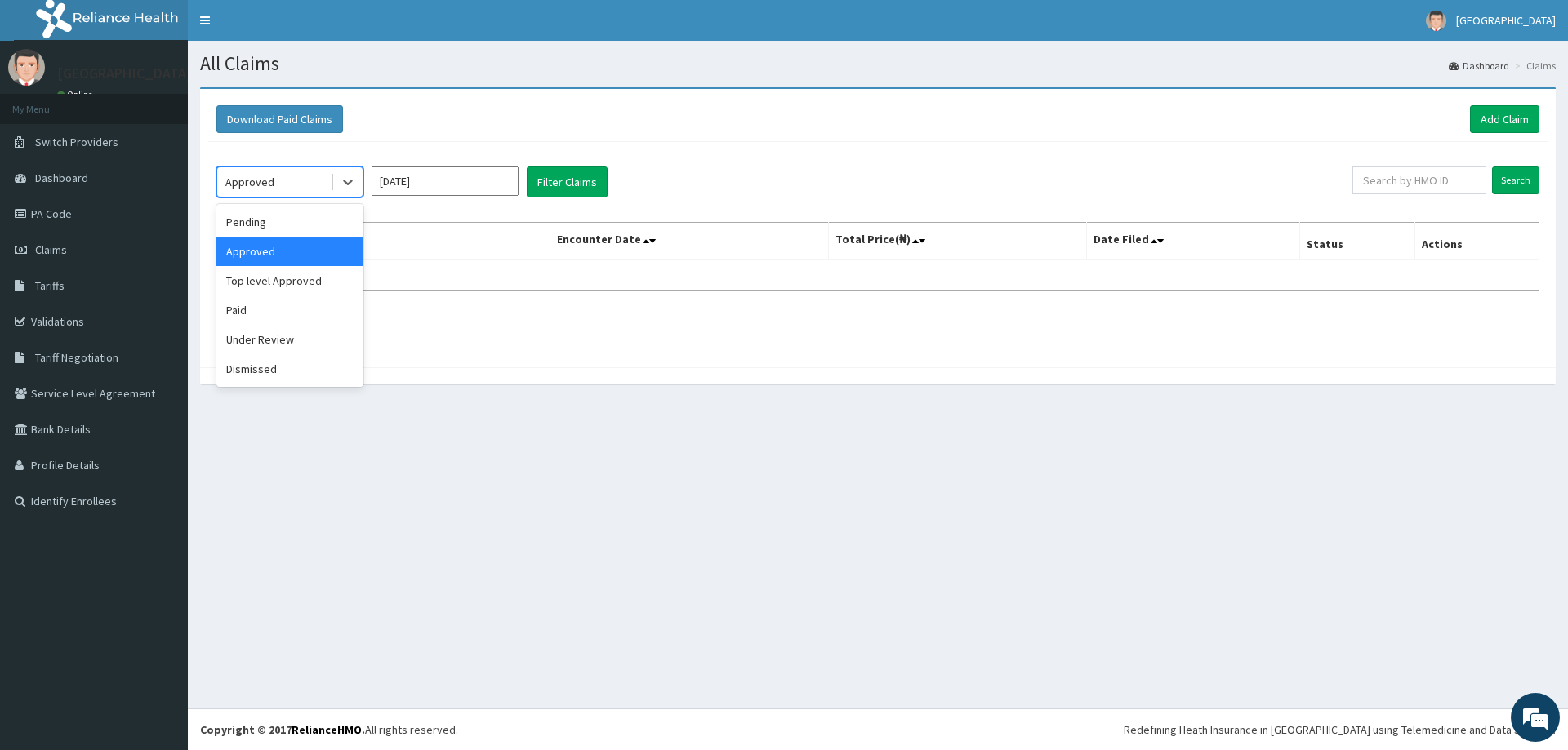
click at [331, 195] on div at bounding box center [347, 182] width 32 height 29
click at [316, 213] on div "Pending" at bounding box center [289, 222] width 147 height 29
click at [540, 167] on button "Filter Claims" at bounding box center [567, 182] width 81 height 31
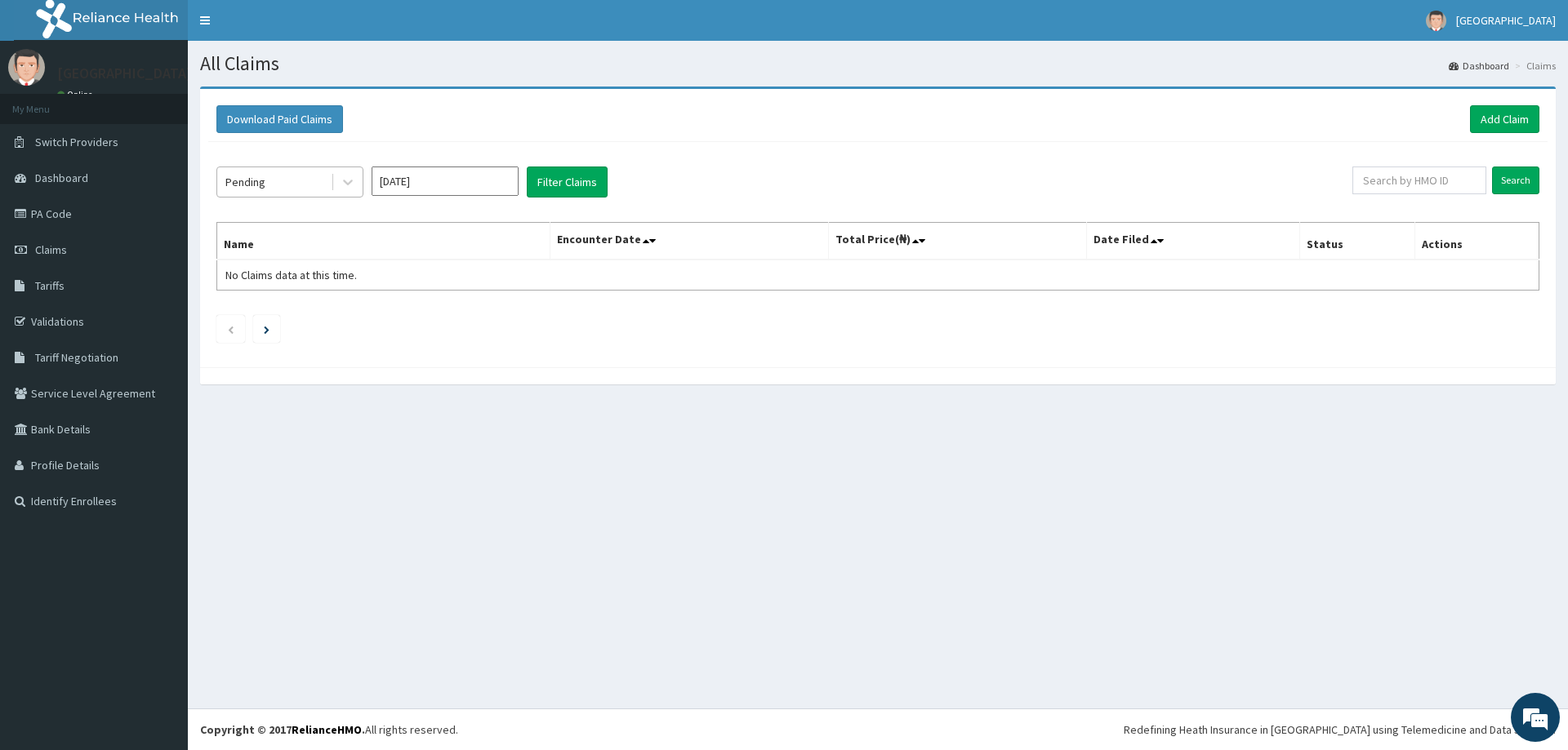
click at [333, 183] on span at bounding box center [333, 182] width 1 height 16
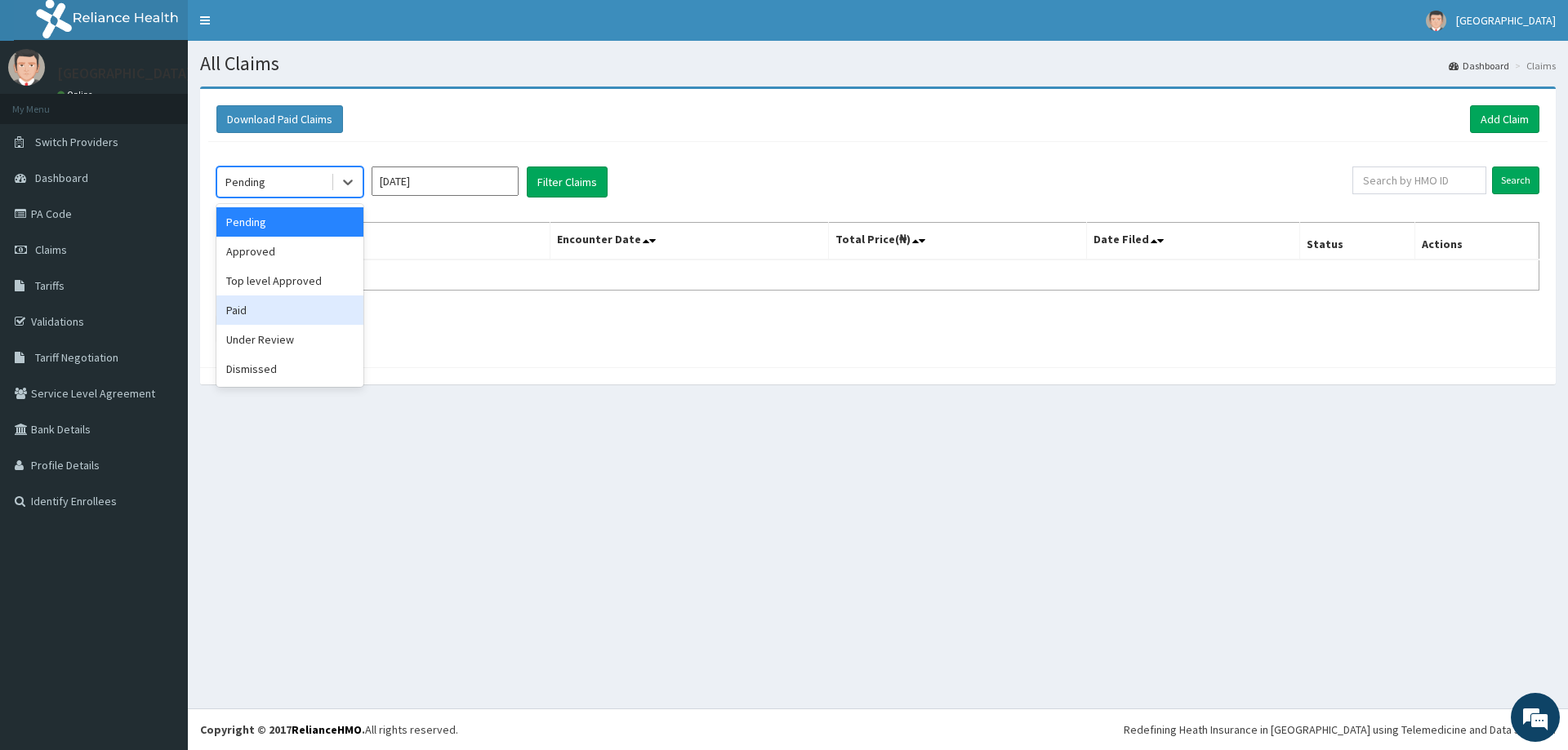
click at [288, 315] on div "Paid" at bounding box center [289, 310] width 147 height 29
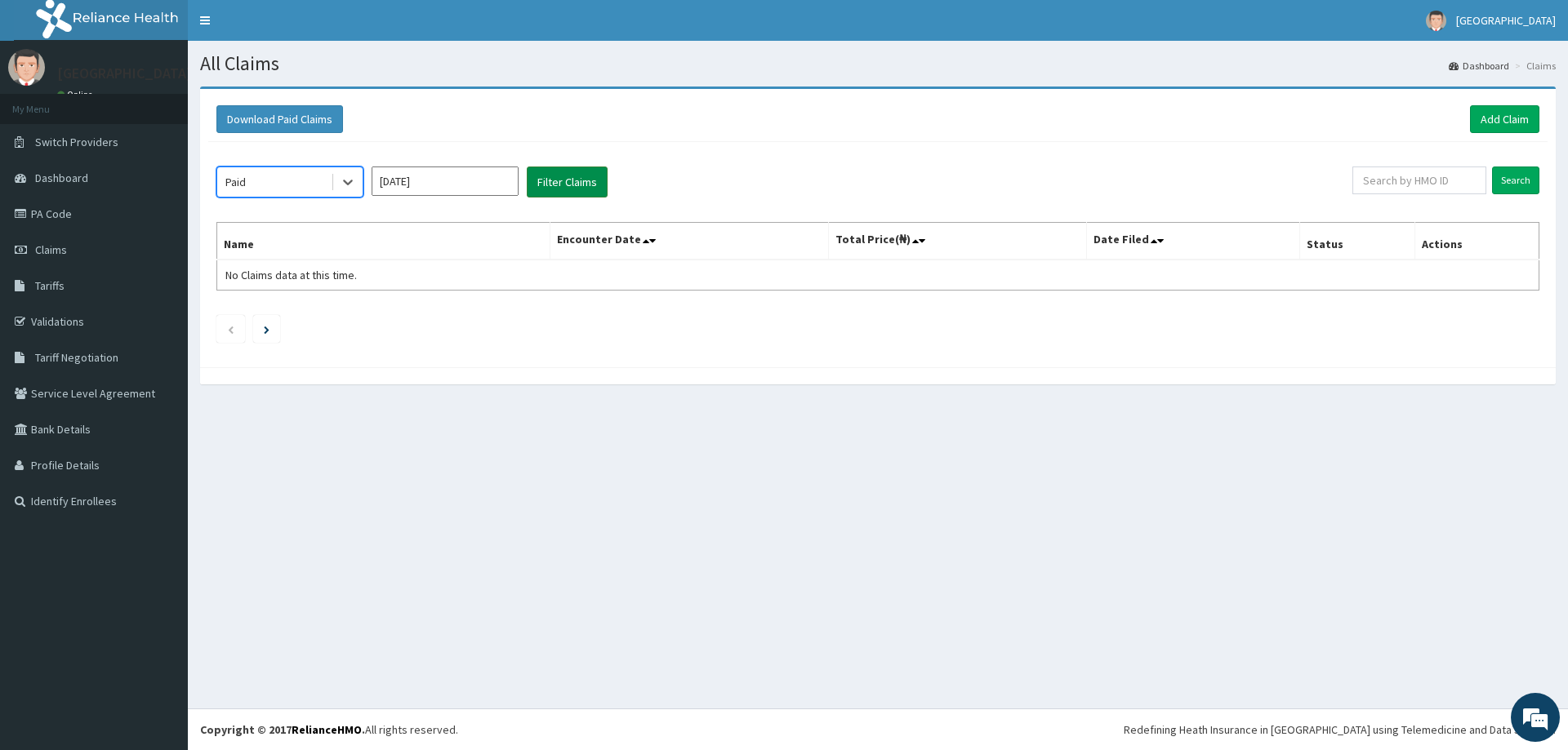
click at [587, 186] on button "Filter Claims" at bounding box center [567, 182] width 81 height 31
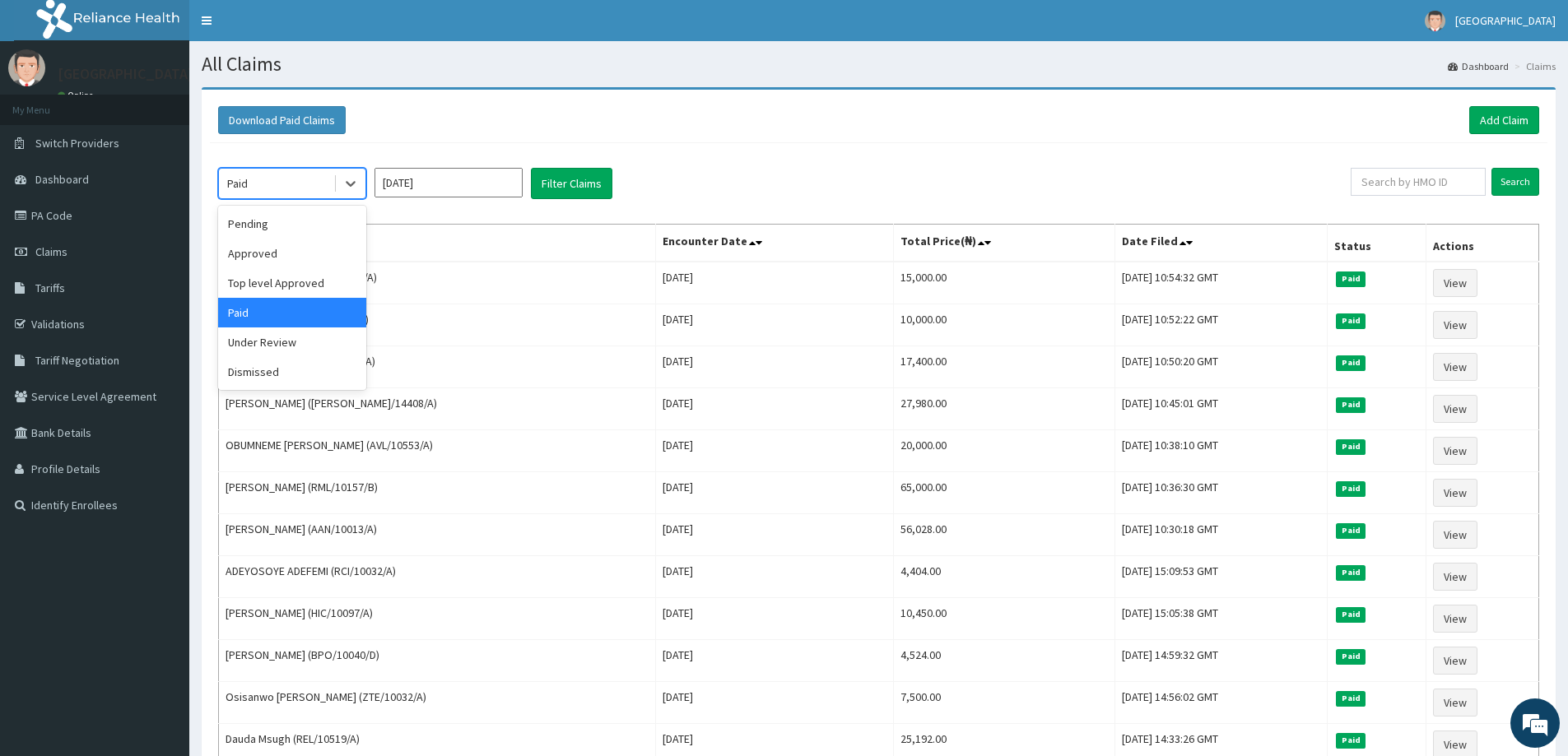
click at [299, 191] on div "Paid" at bounding box center [276, 183] width 115 height 26
click at [270, 342] on div "Under Review" at bounding box center [291, 343] width 148 height 30
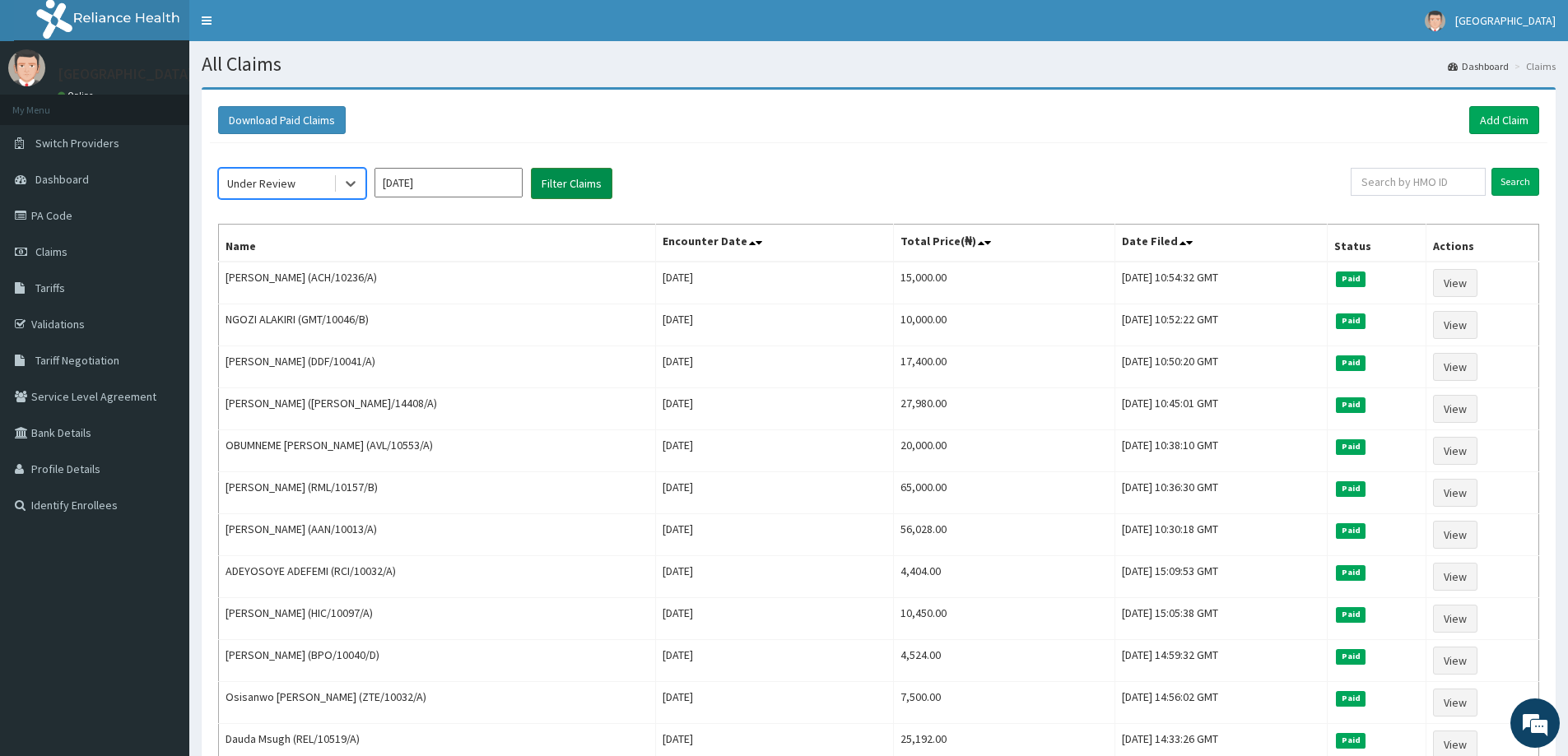
click at [567, 183] on button "Filter Claims" at bounding box center [571, 183] width 82 height 31
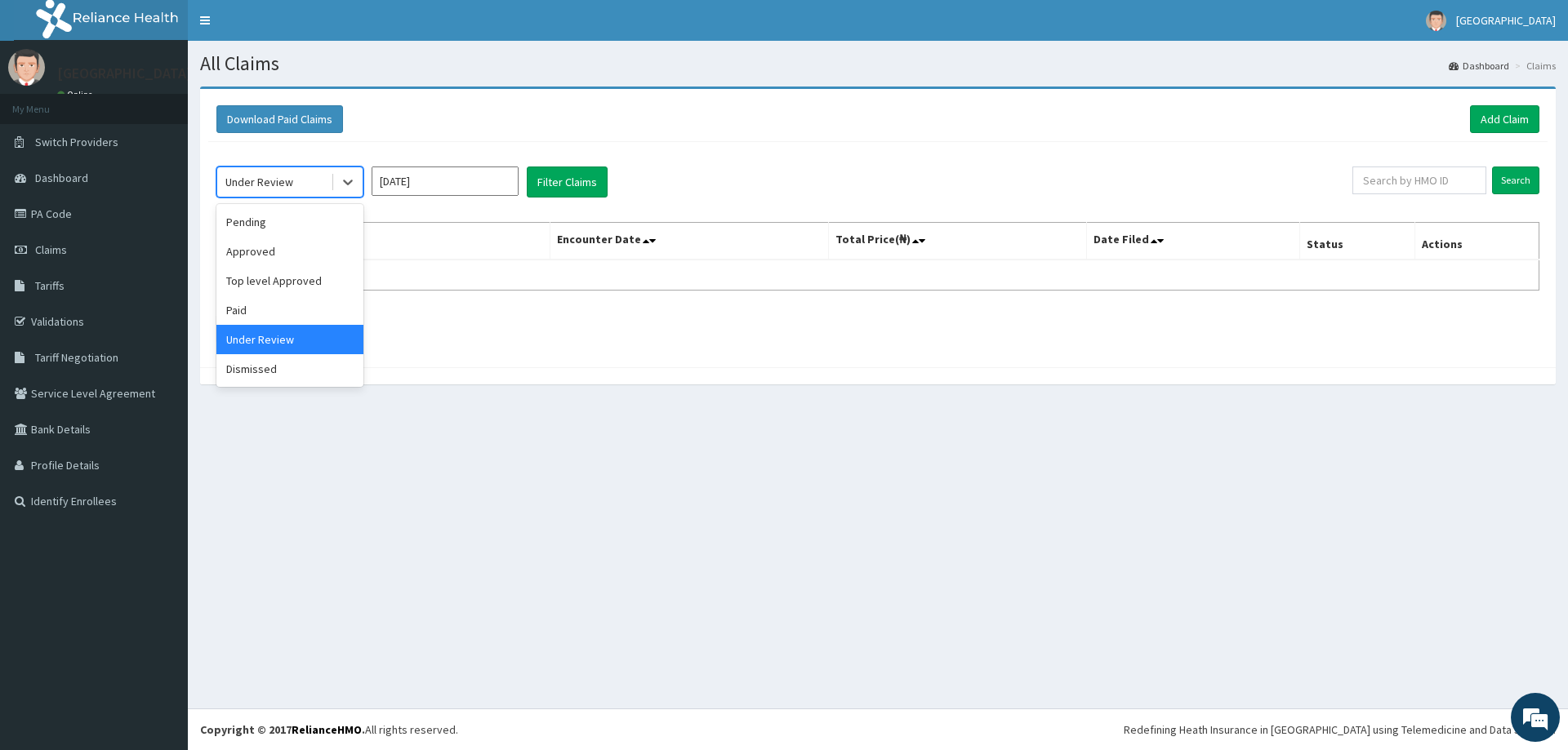
click at [296, 196] on div "Under Review" at bounding box center [289, 182] width 147 height 31
click at [230, 366] on div "Dismissed" at bounding box center [289, 369] width 147 height 29
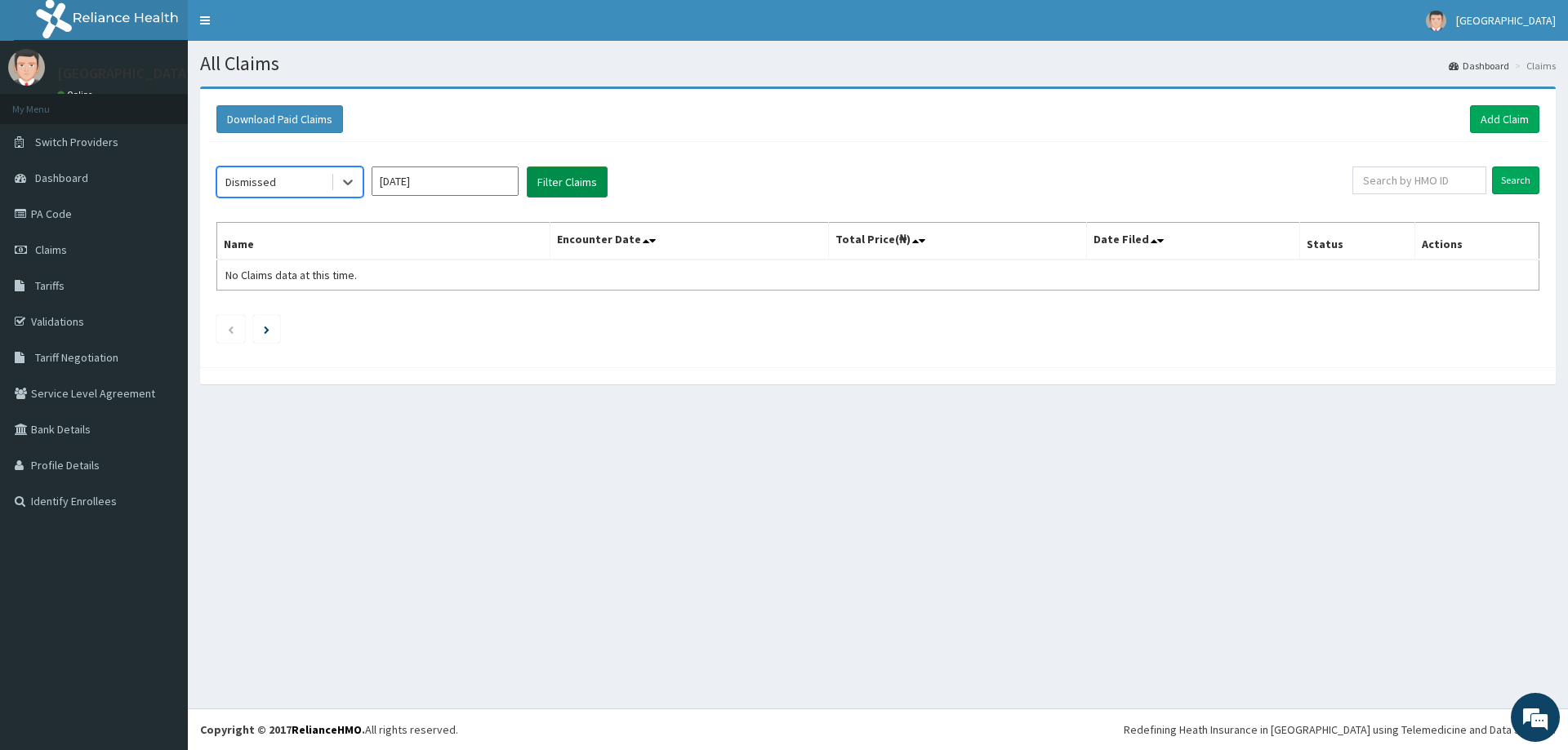
click at [585, 179] on button "Filter Claims" at bounding box center [567, 182] width 81 height 31
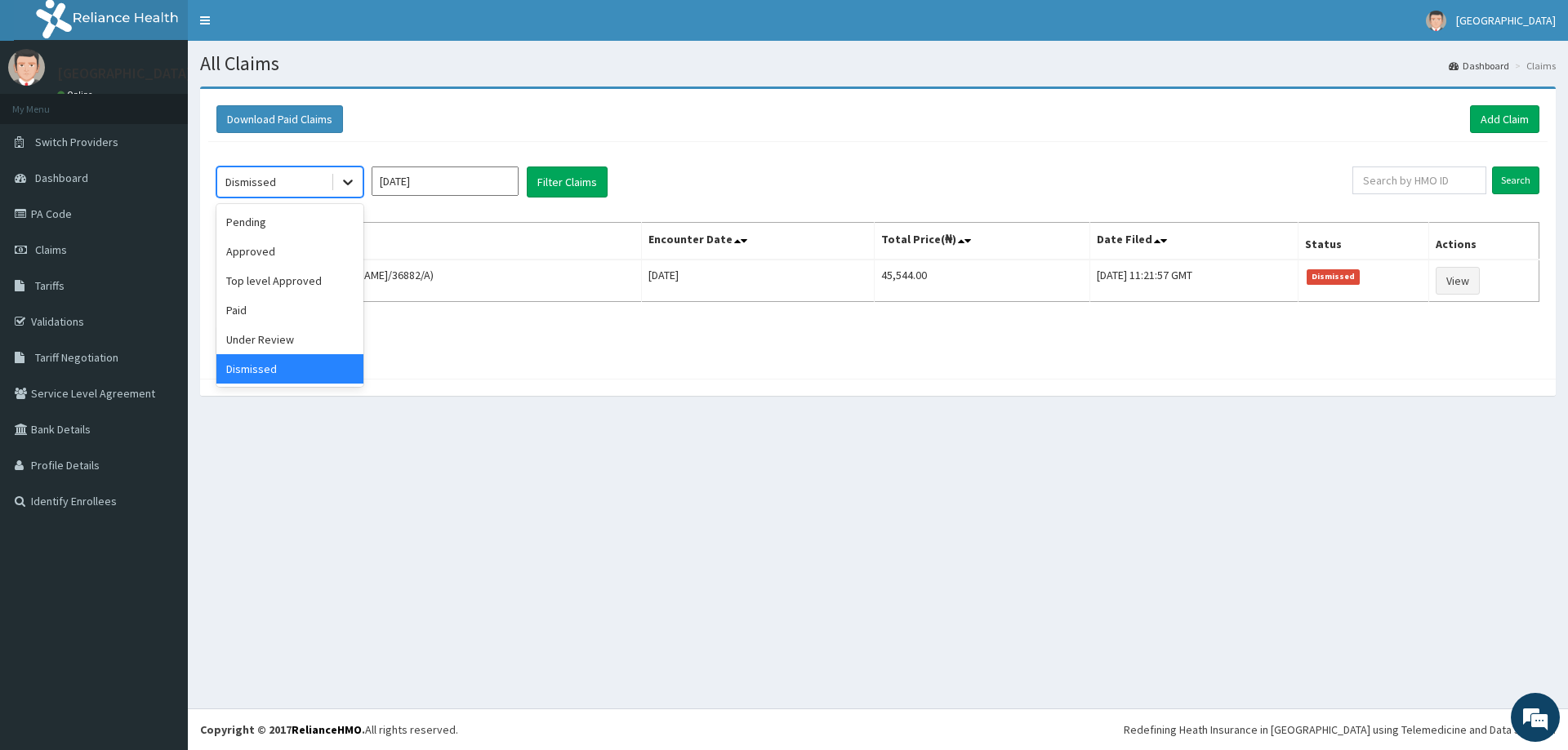
click at [342, 179] on icon at bounding box center [348, 182] width 16 height 16
click at [504, 183] on input "[DATE]" at bounding box center [445, 181] width 147 height 29
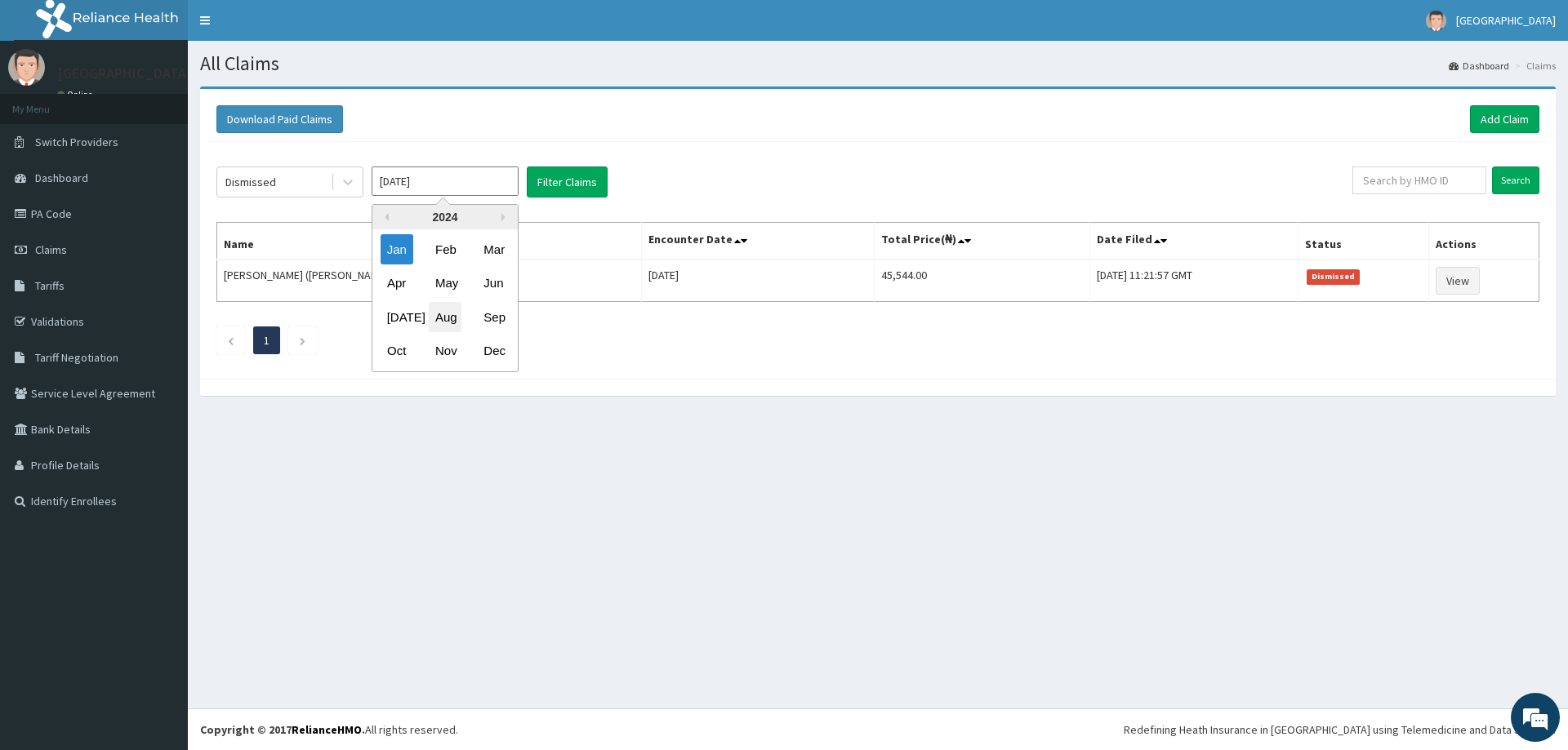
click at [455, 322] on div "Aug" at bounding box center [445, 317] width 33 height 30
type input "[DATE]"
click at [549, 191] on button "Filter Claims" at bounding box center [567, 182] width 81 height 31
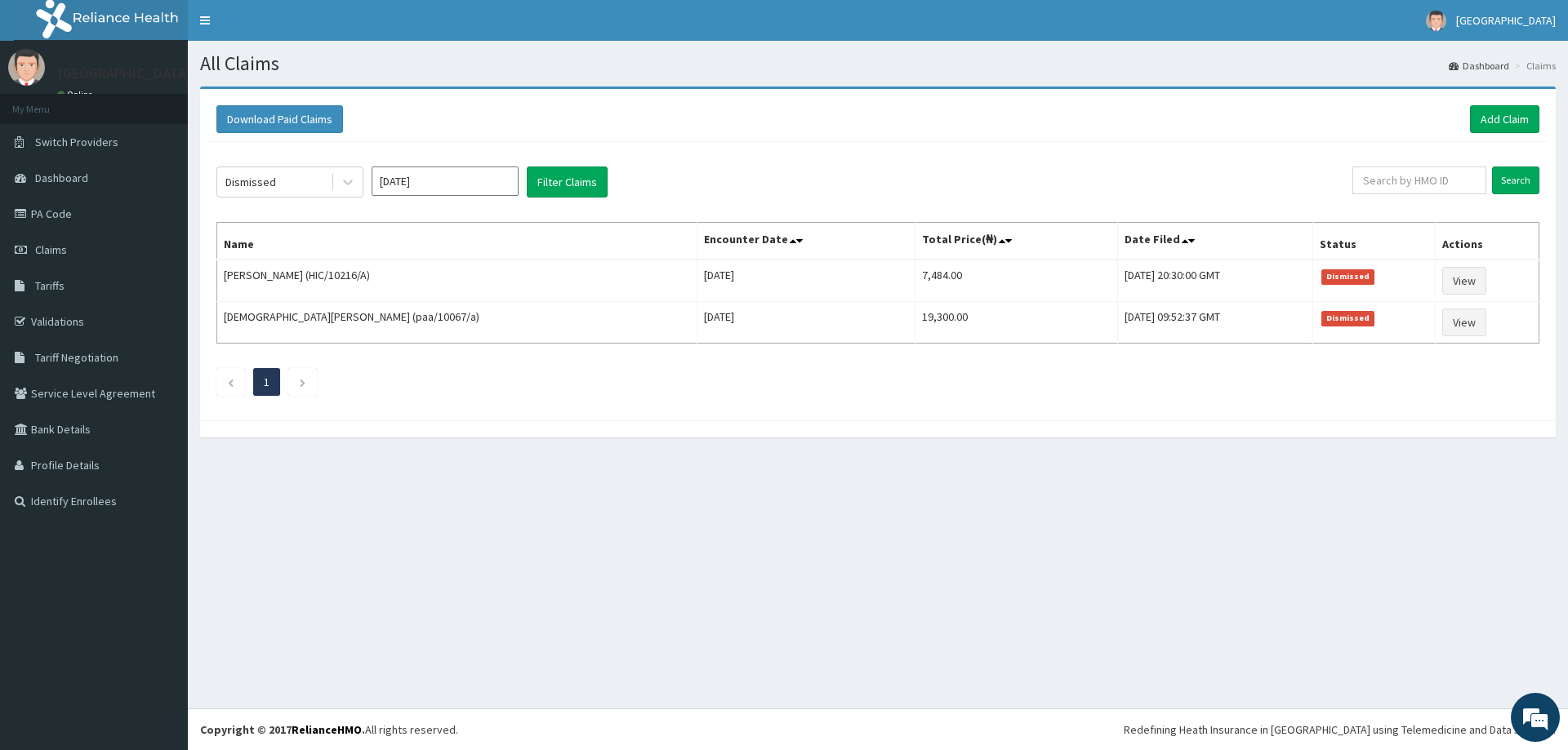
click at [455, 179] on input "[DATE]" at bounding box center [445, 181] width 147 height 29
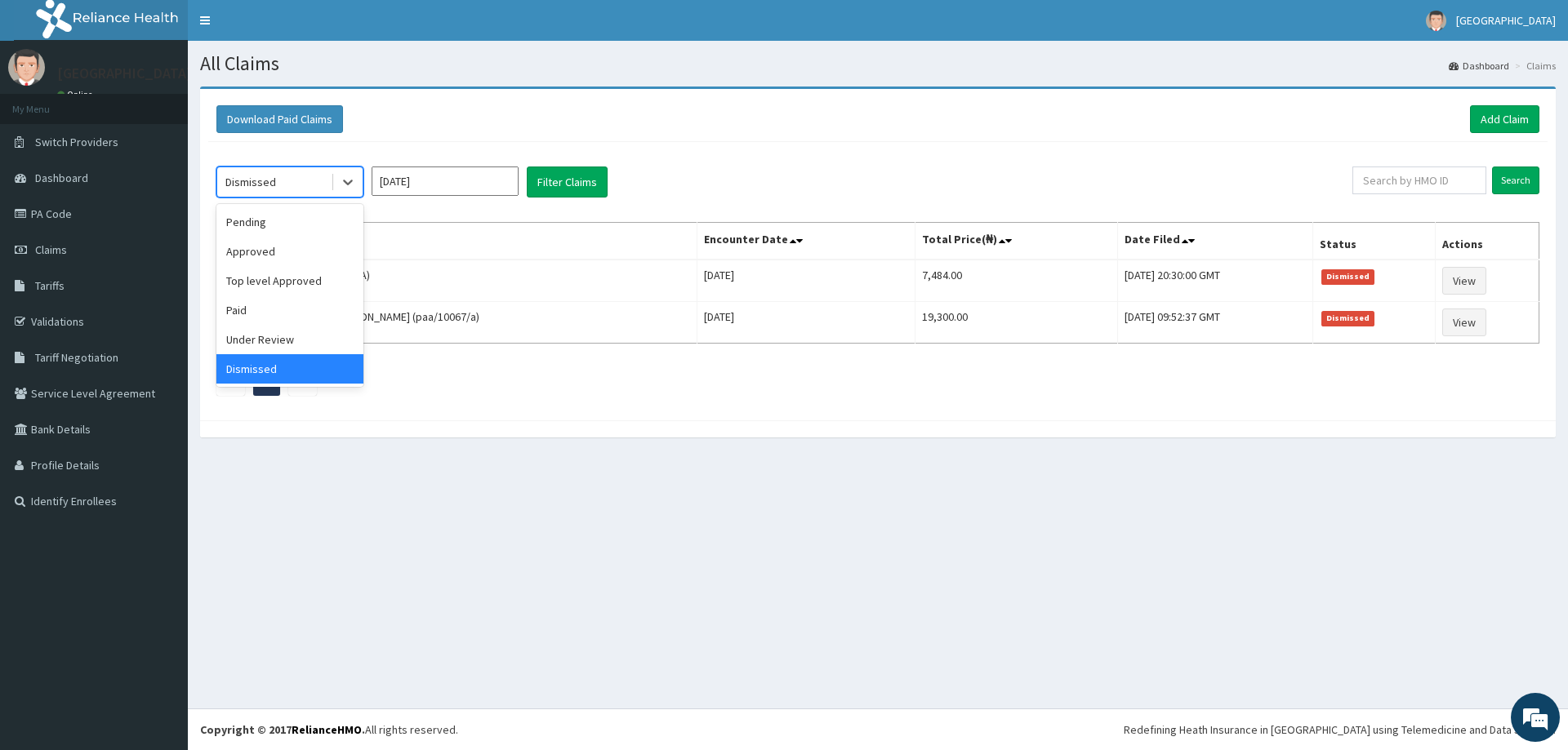
click at [290, 183] on div "Dismissed" at bounding box center [274, 182] width 114 height 26
click at [307, 249] on div "Approved" at bounding box center [289, 251] width 147 height 29
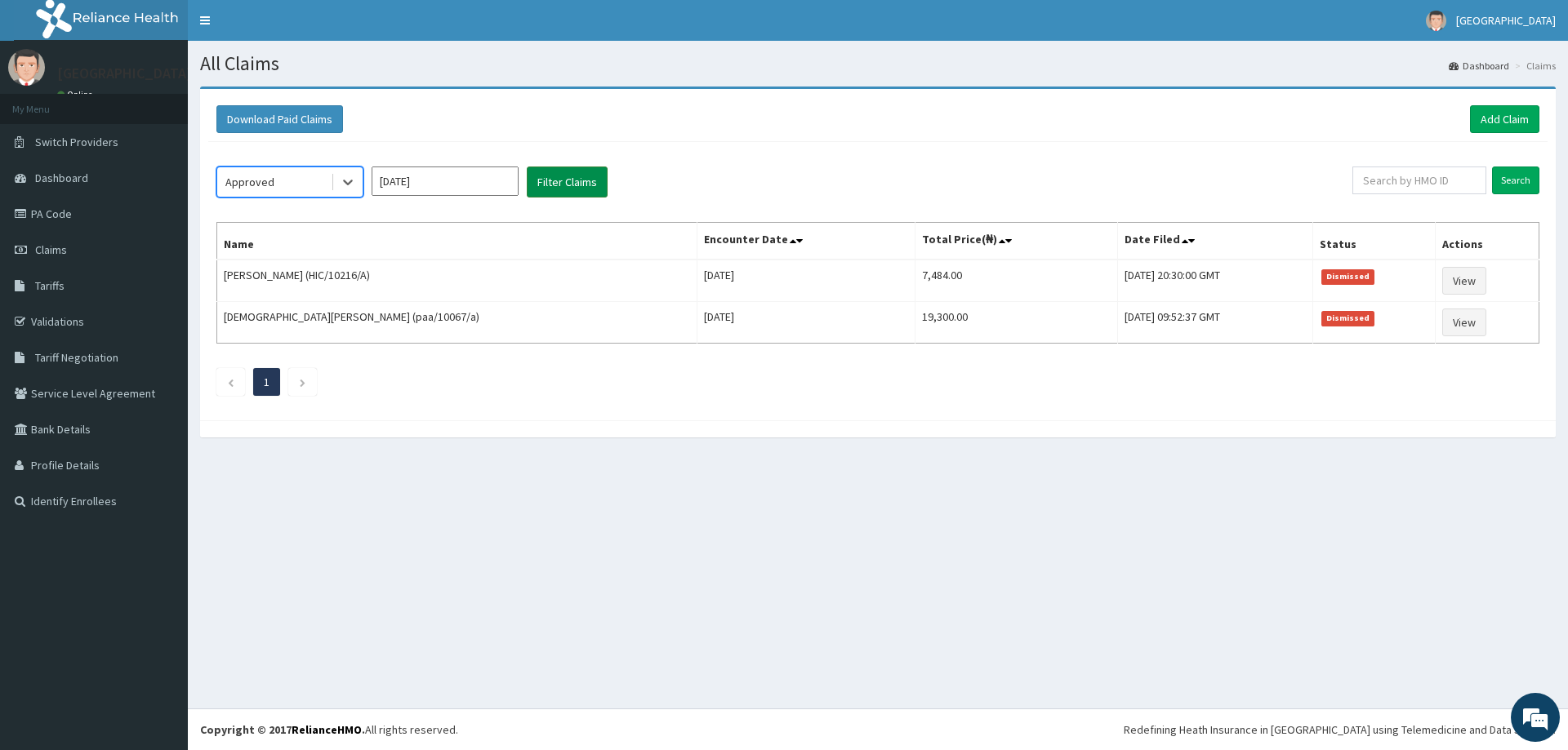
click at [532, 188] on button "Filter Claims" at bounding box center [567, 182] width 81 height 31
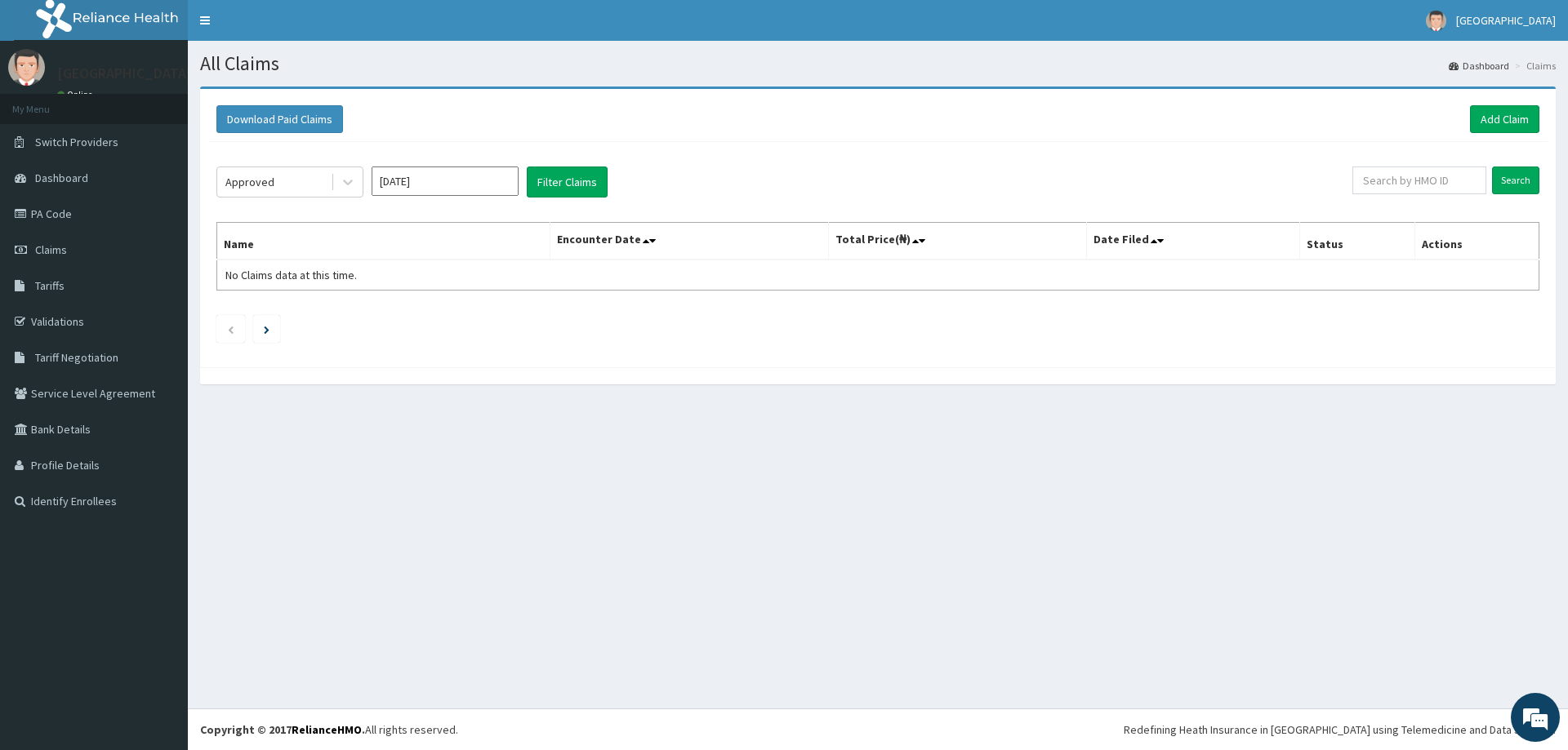
click at [410, 191] on input "[DATE]" at bounding box center [445, 181] width 147 height 29
click at [352, 191] on div at bounding box center [348, 182] width 29 height 29
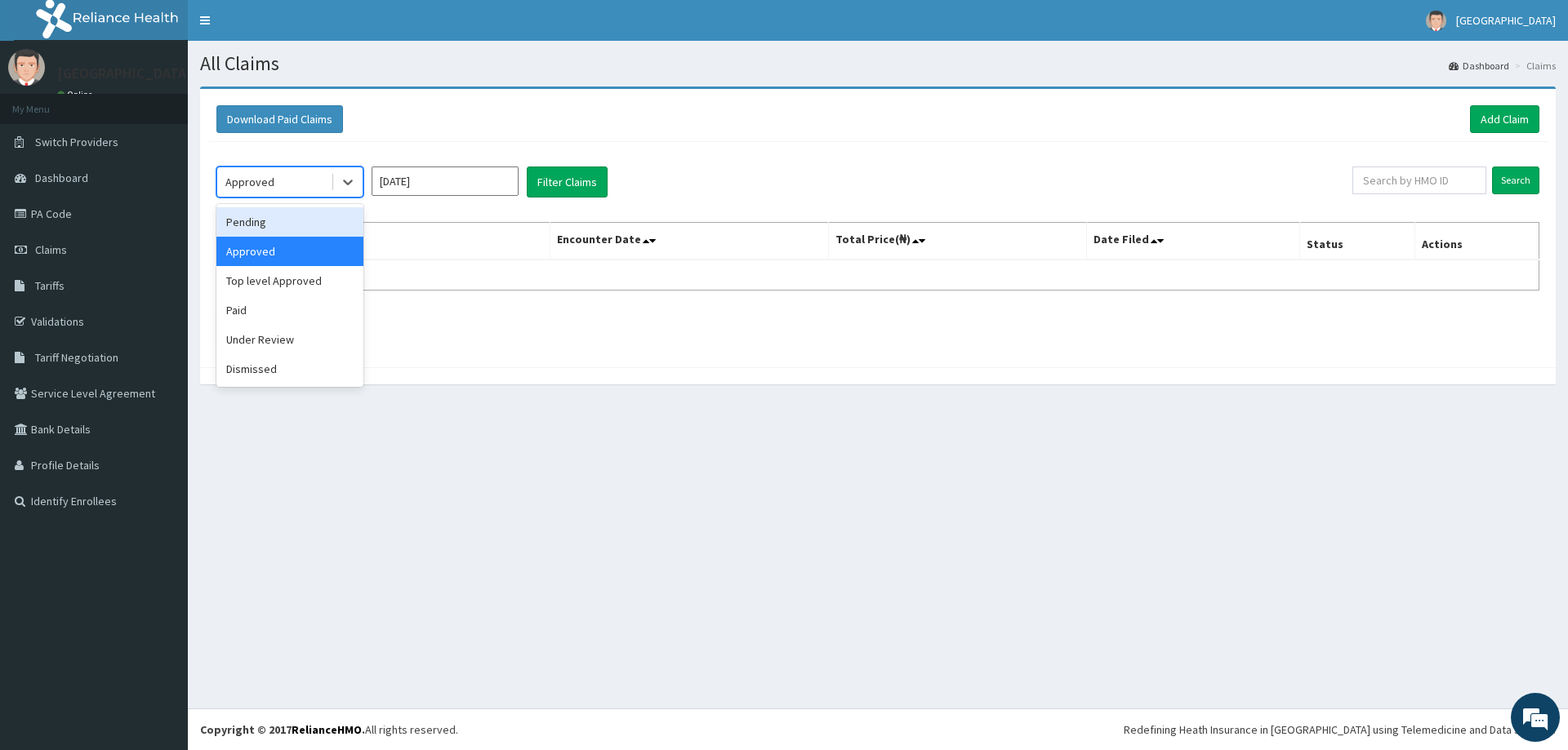
click at [319, 228] on div "Pending" at bounding box center [289, 222] width 147 height 29
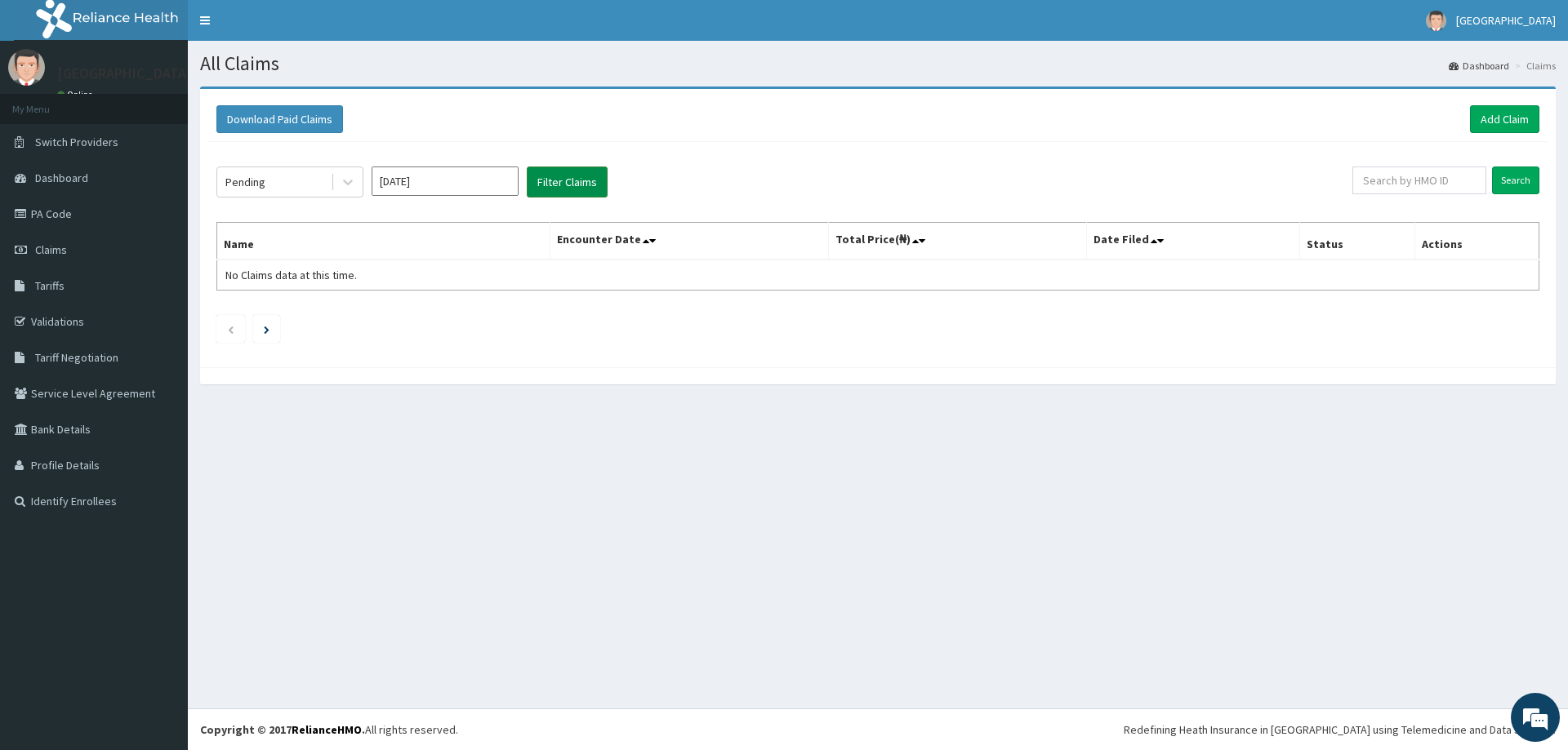
click at [572, 191] on button "Filter Claims" at bounding box center [567, 182] width 81 height 31
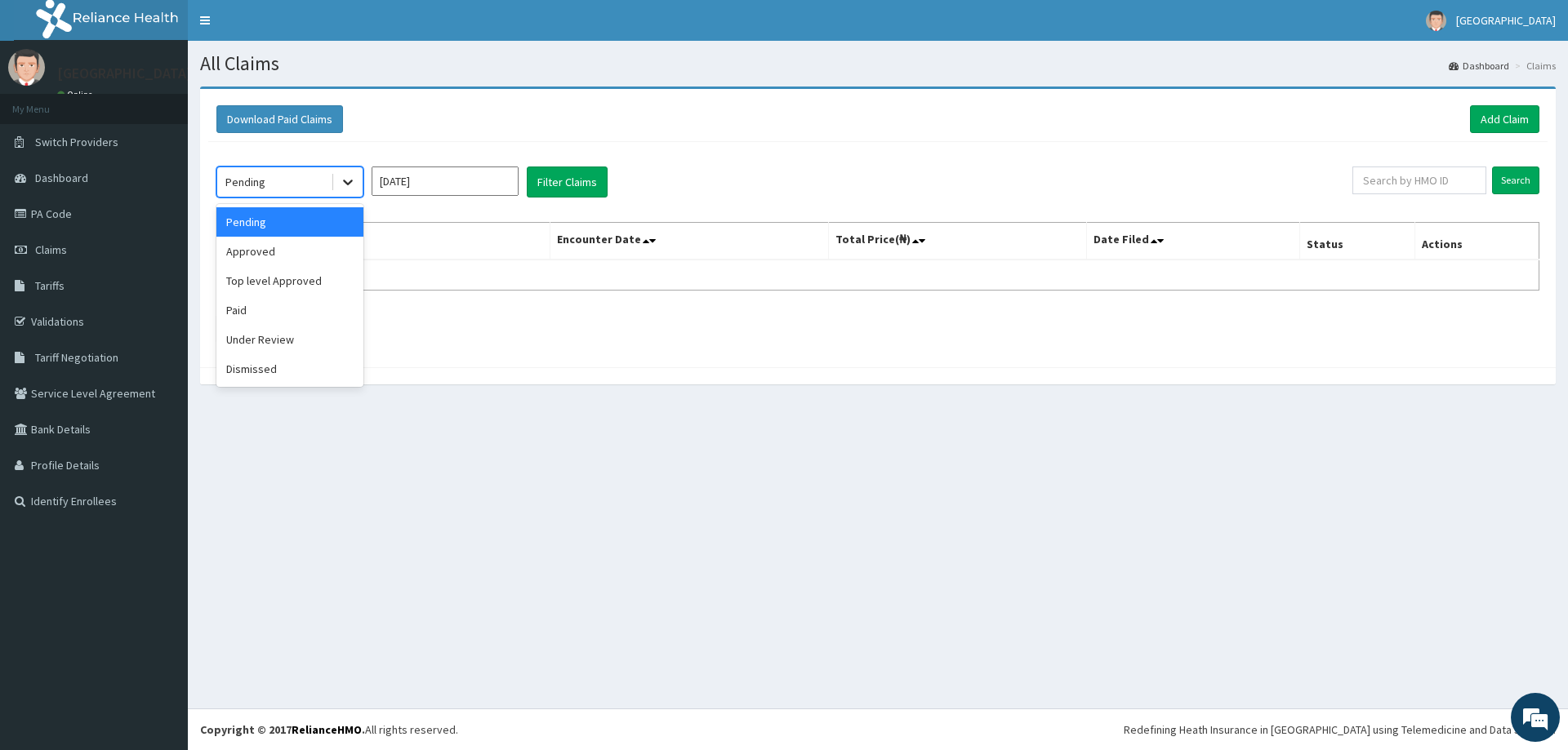
click at [356, 189] on icon at bounding box center [348, 182] width 16 height 16
click at [335, 245] on div "Approved" at bounding box center [289, 251] width 147 height 29
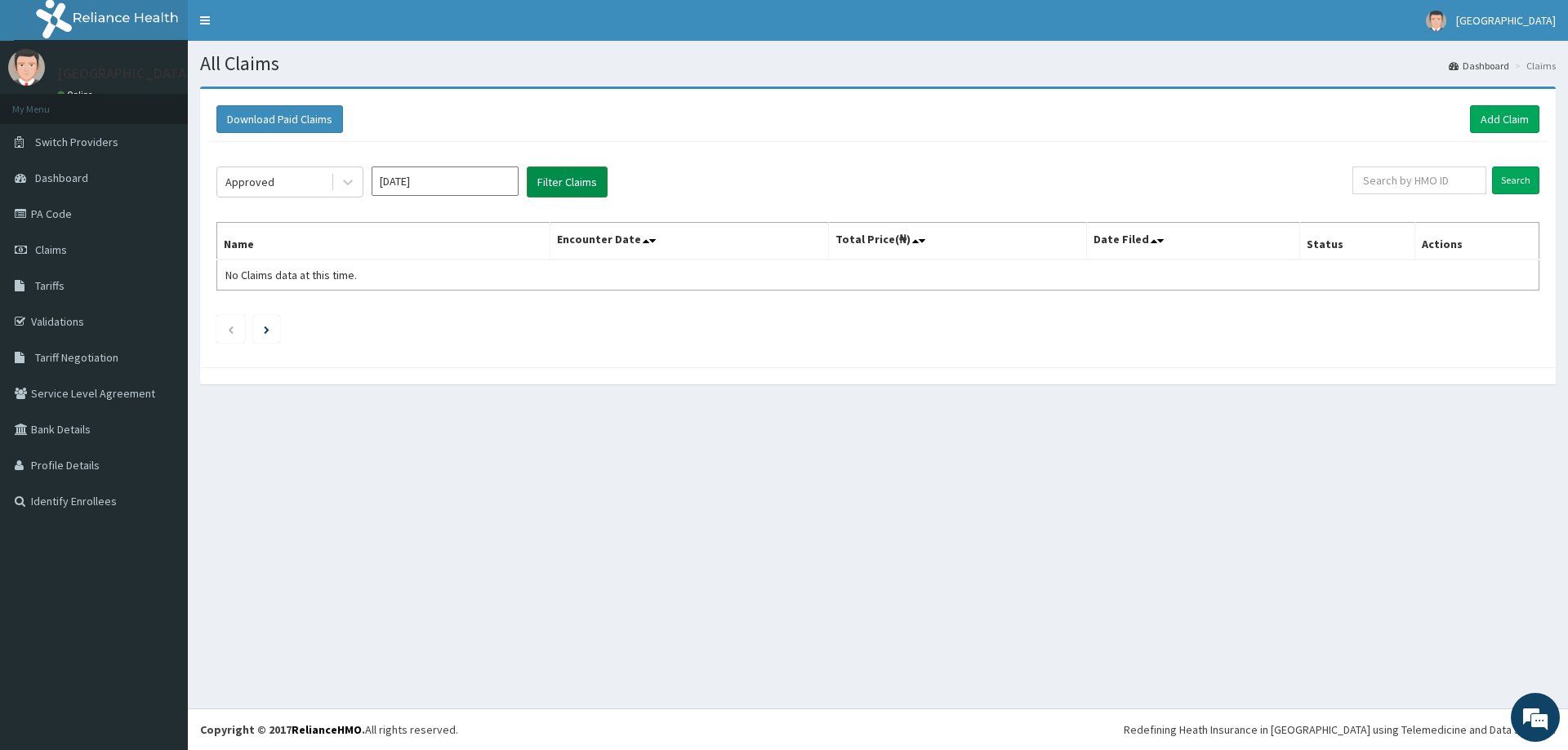
click at [551, 183] on button "Filter Claims" at bounding box center [567, 182] width 81 height 31
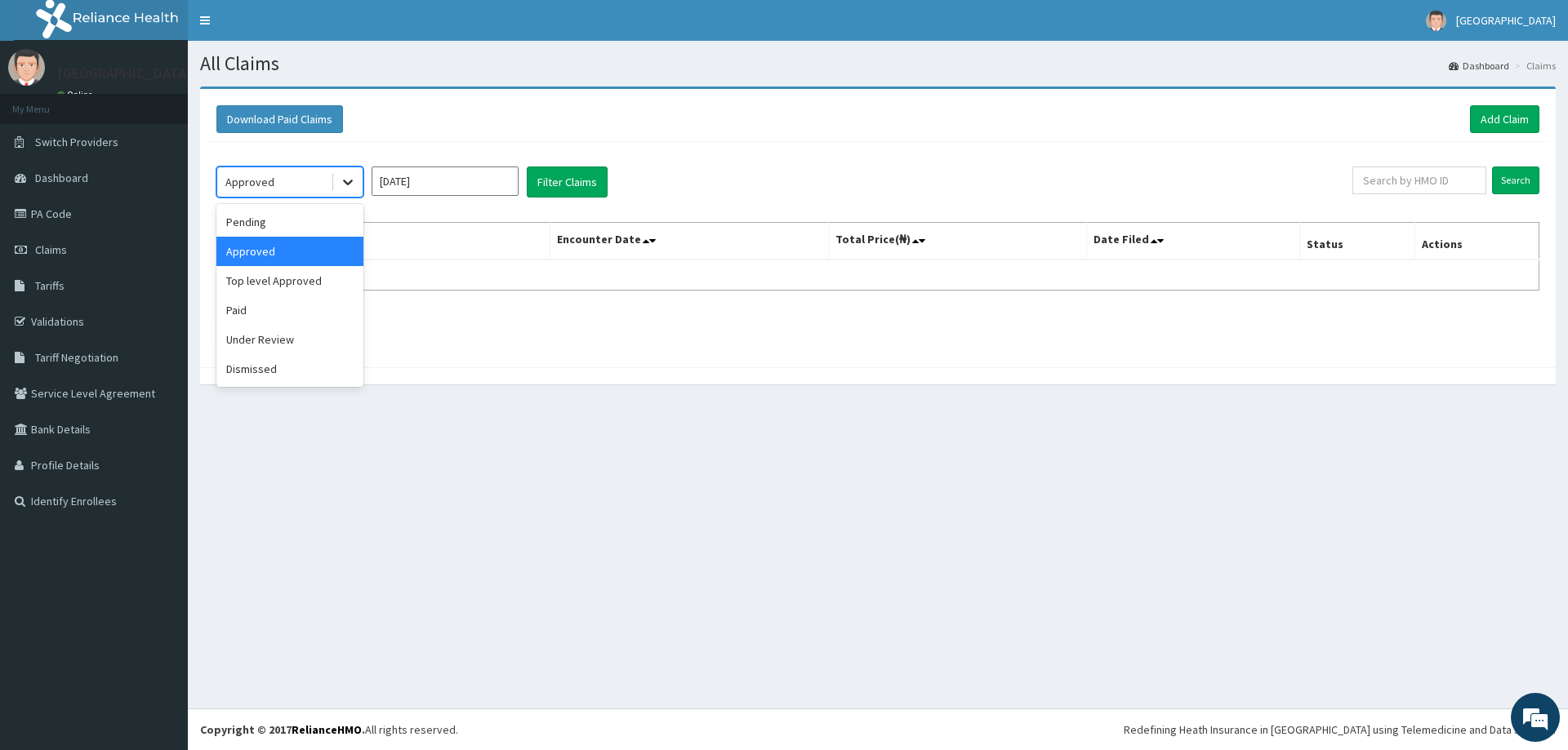
click at [337, 181] on div at bounding box center [348, 182] width 29 height 29
click at [281, 303] on div "Paid" at bounding box center [289, 310] width 147 height 29
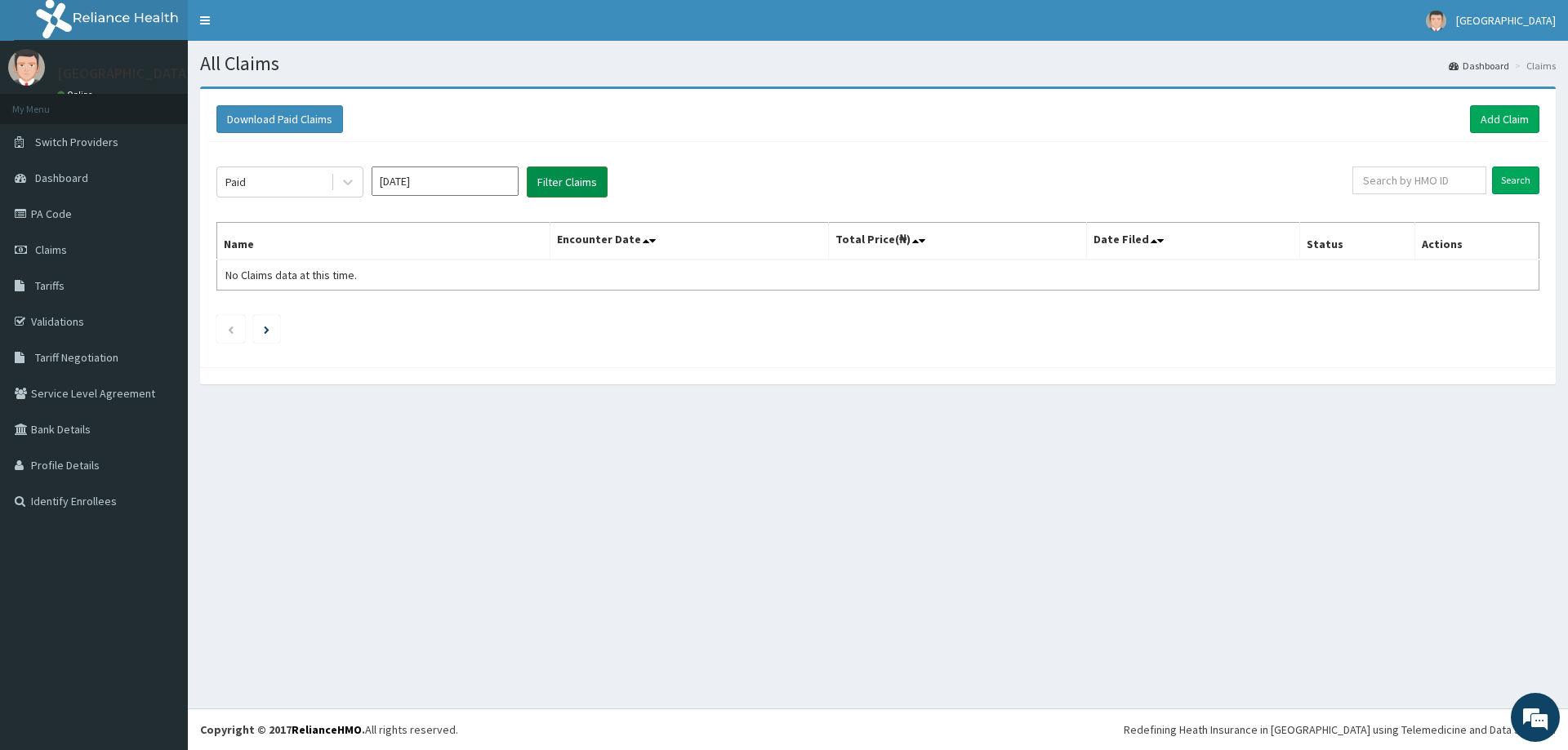
click at [596, 183] on button "Filter Claims" at bounding box center [567, 182] width 81 height 31
